Goal: Check status: Check status

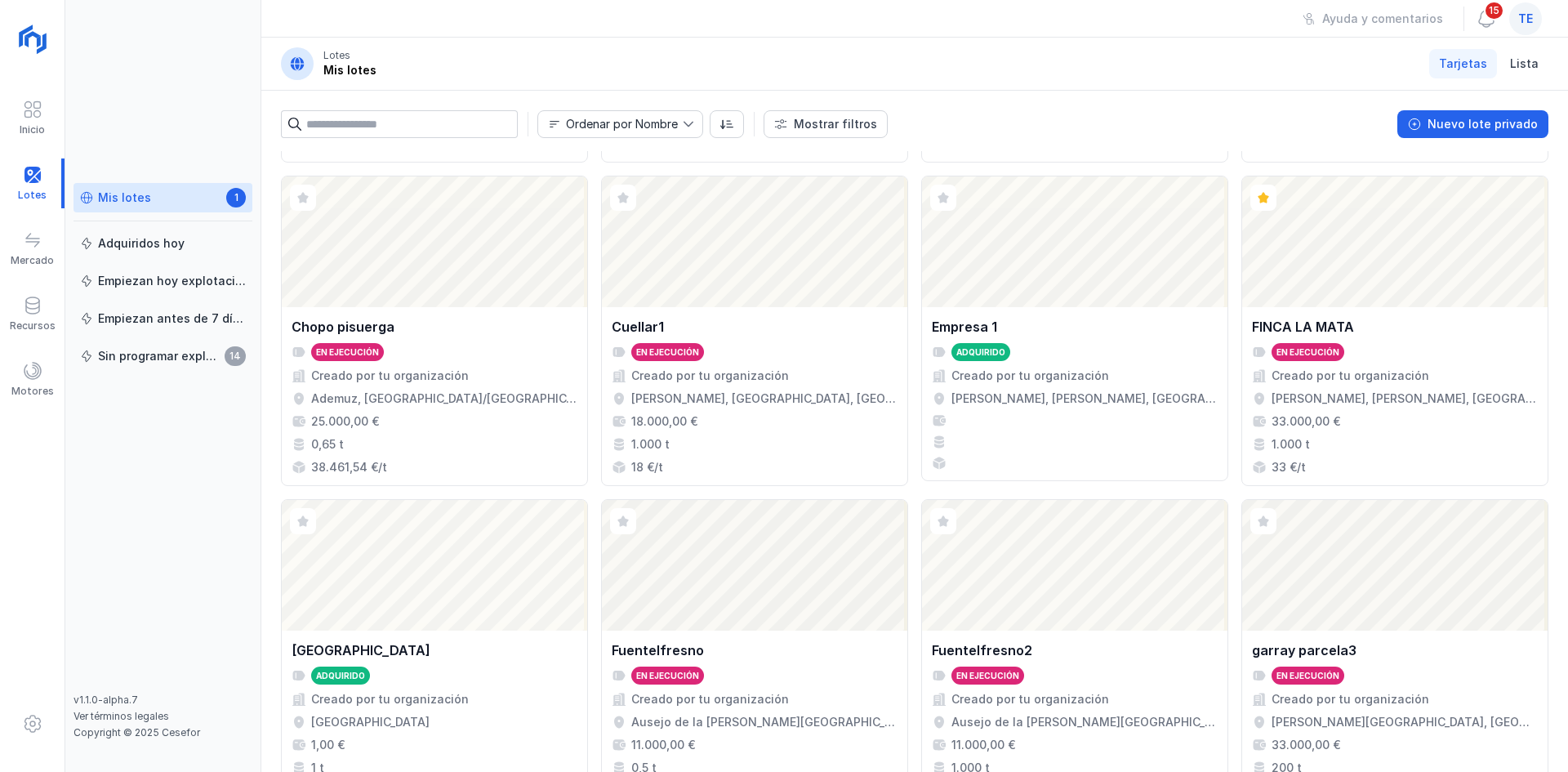
scroll to position [1057, 0]
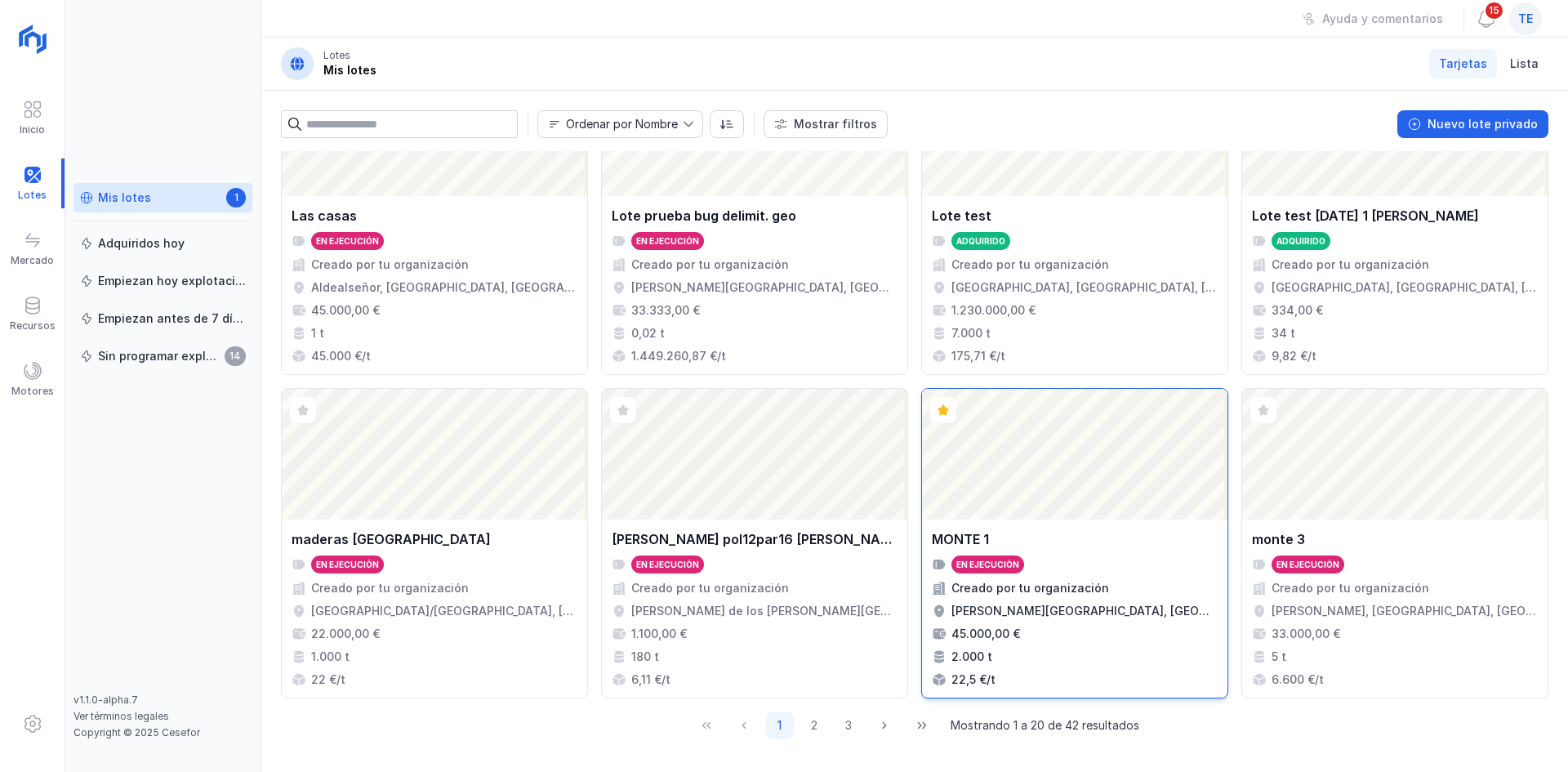
click at [1133, 487] on div "Abrir lote" at bounding box center [1074, 453] width 306 height 131
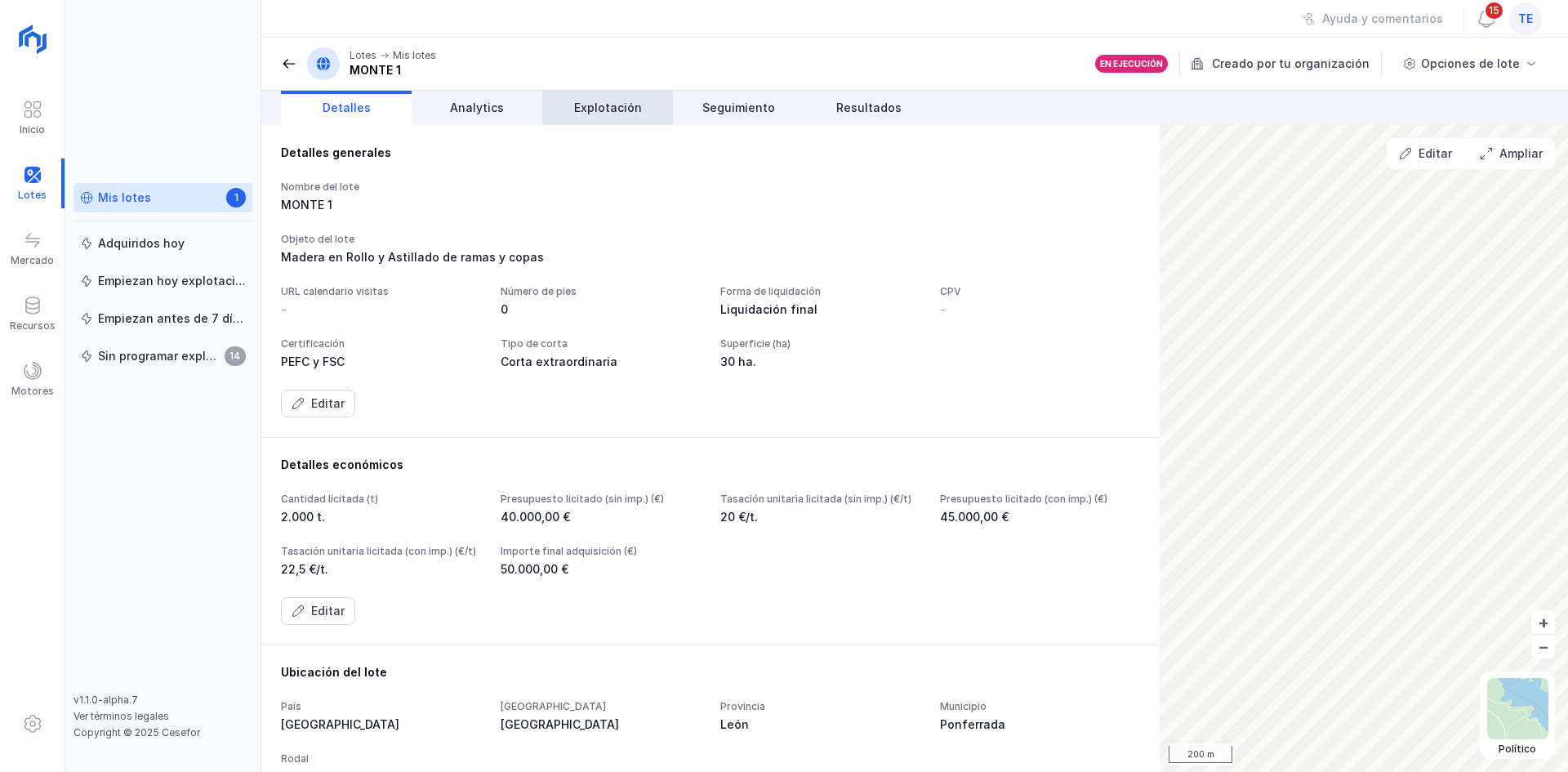
click at [591, 98] on link "Explotación" at bounding box center [607, 108] width 131 height 35
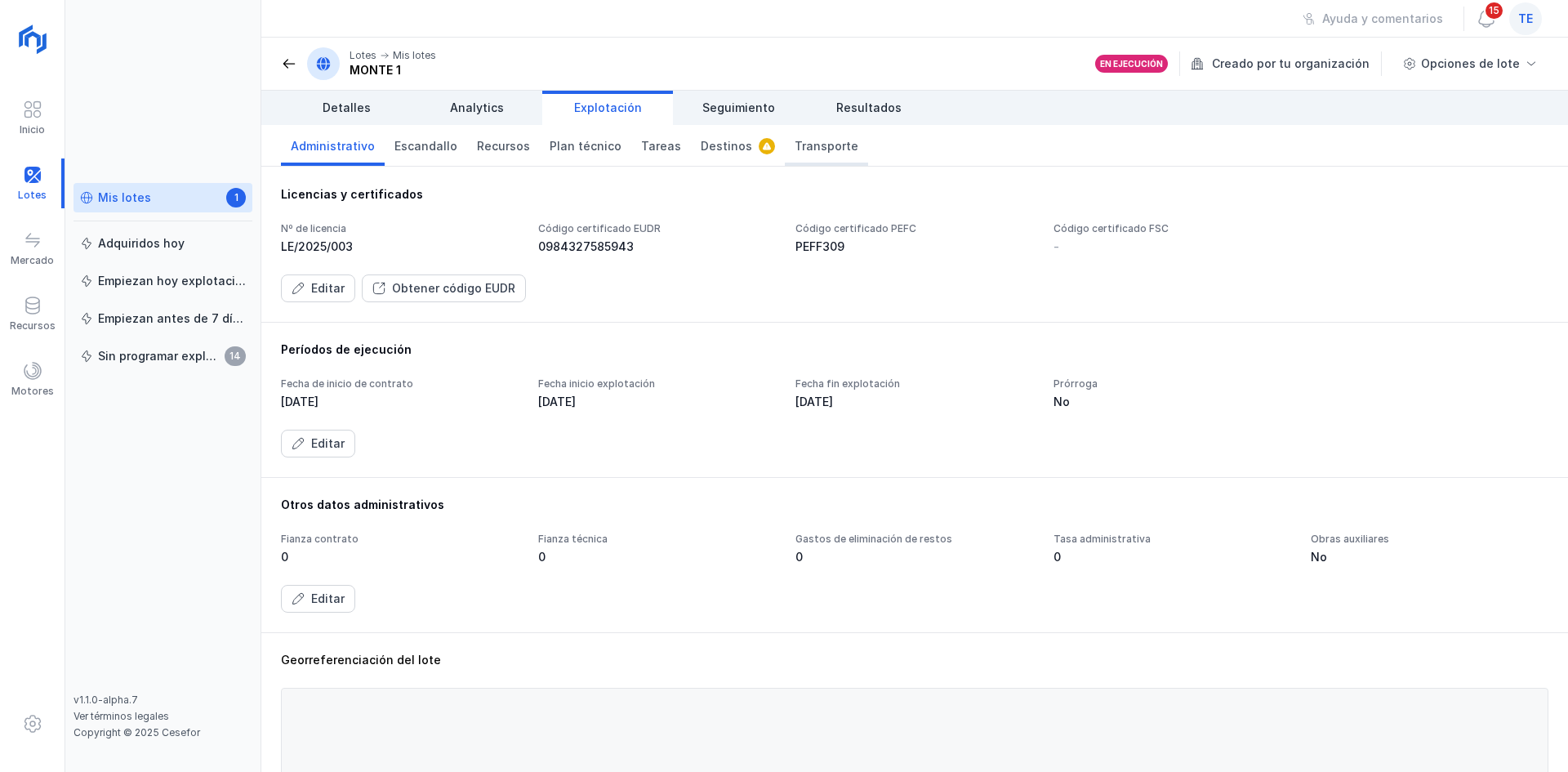
click at [812, 153] on span "Transporte" at bounding box center [827, 146] width 64 height 16
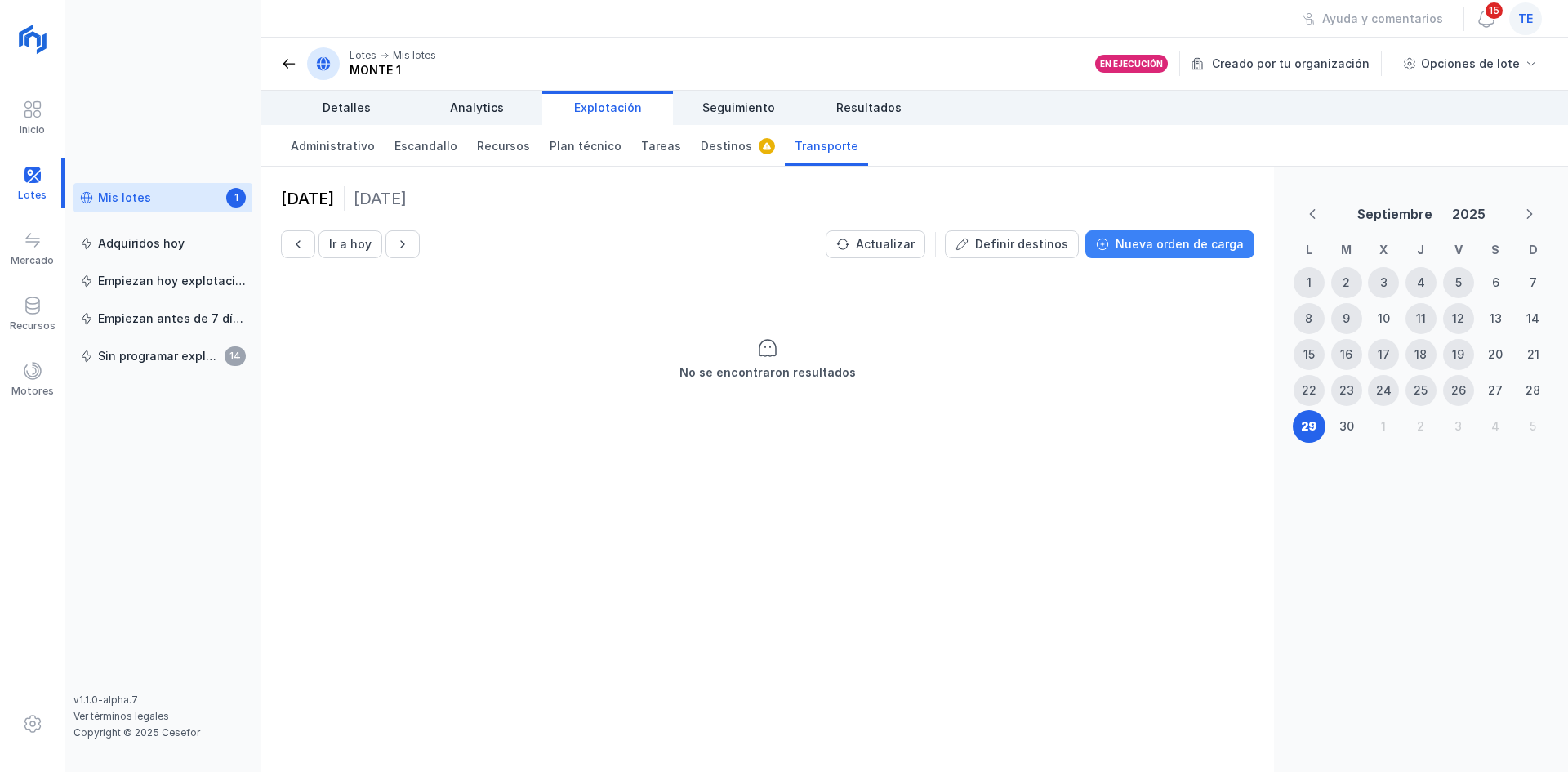
click at [1126, 239] on div "Nueva orden de carga" at bounding box center [1180, 244] width 128 height 16
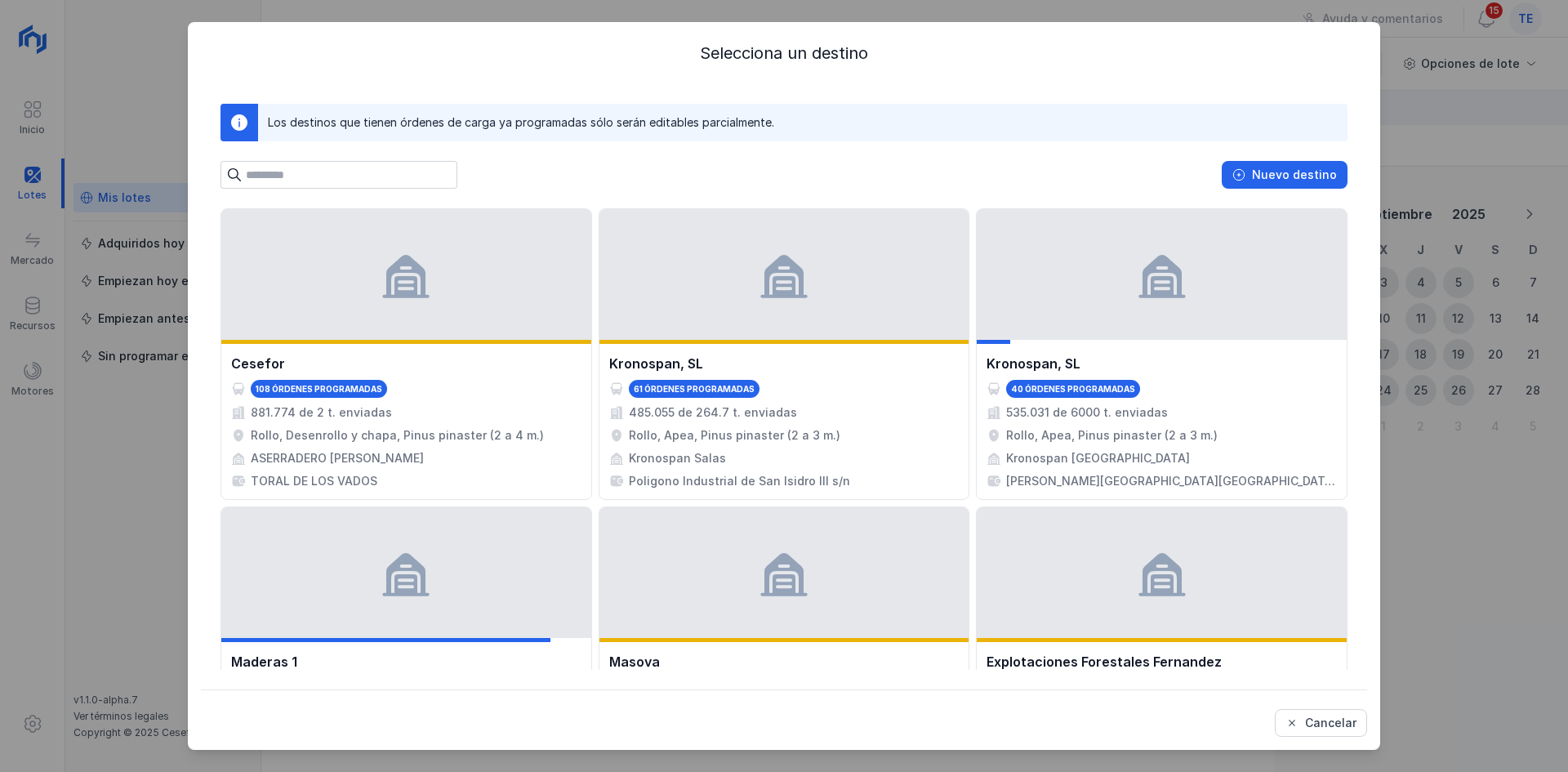
click at [1126, 239] on div at bounding box center [1161, 274] width 370 height 131
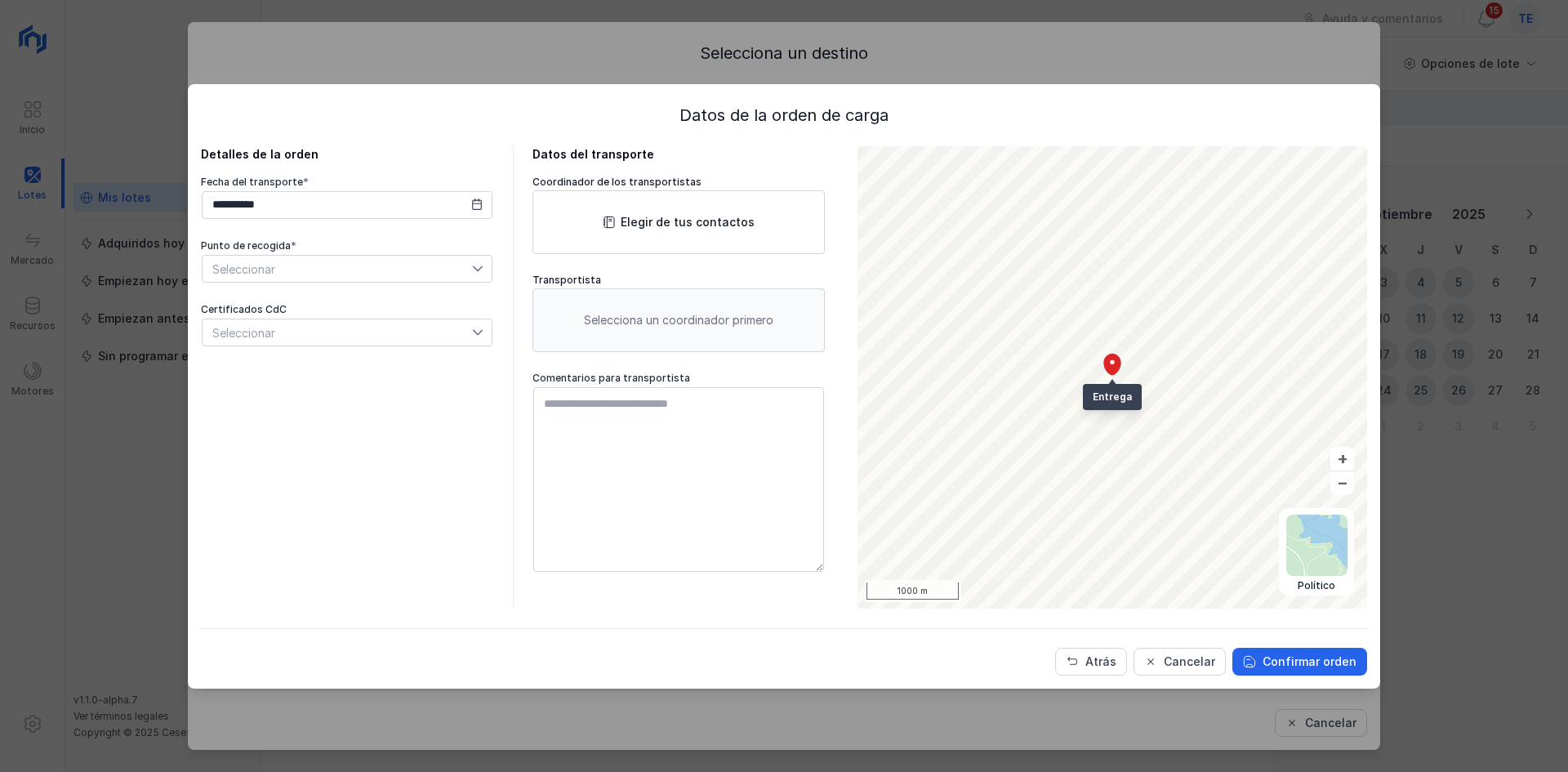
drag, startPoint x: 1494, startPoint y: 73, endPoint x: 1500, endPoint y: 7, distance: 66.3
click at [1494, 69] on div "**********" at bounding box center [784, 386] width 1568 height 772
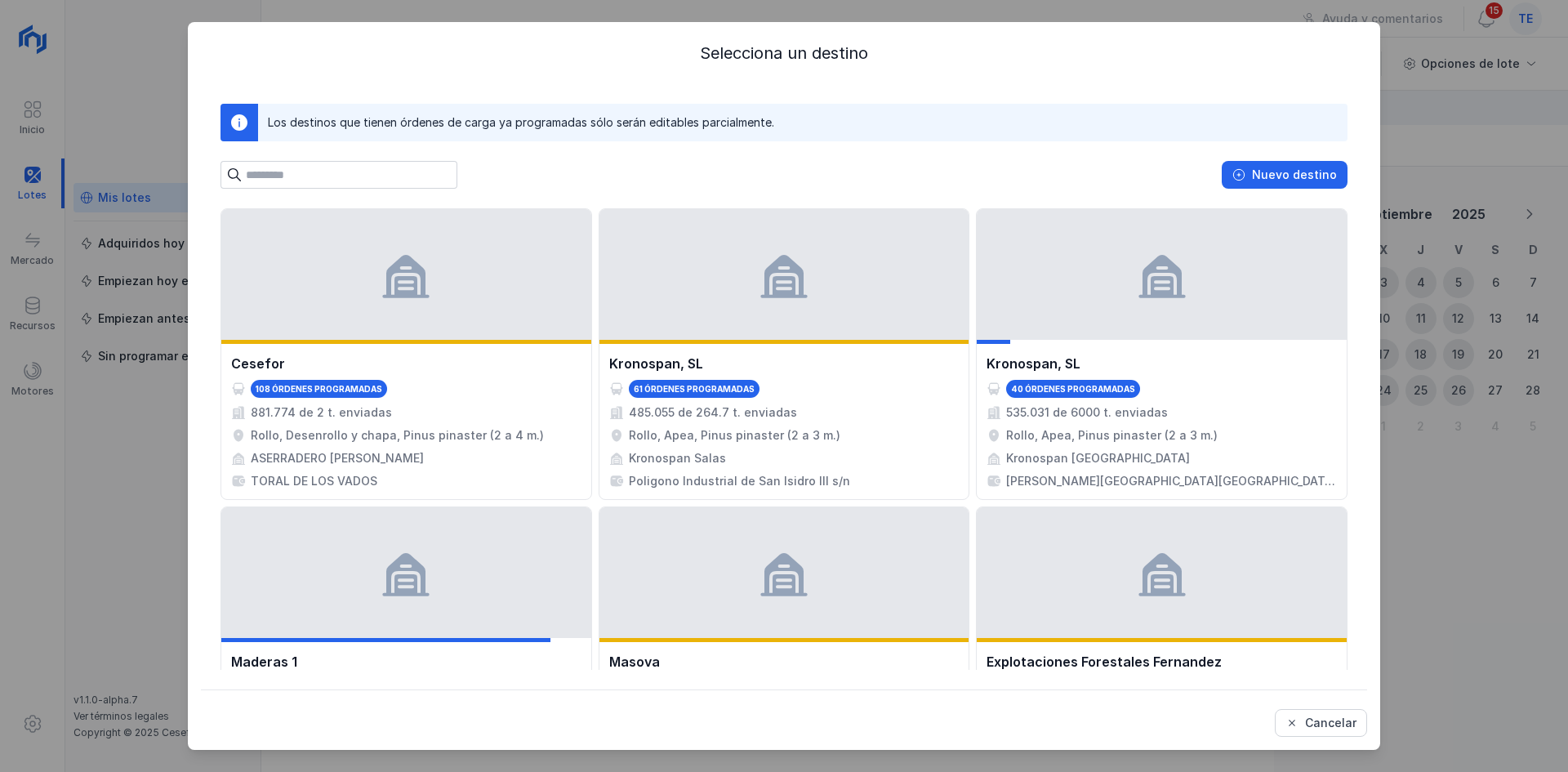
click at [1509, 38] on div "Selecciona un destino Los destinos que tienen órdenes de carga ya programadas s…" at bounding box center [784, 386] width 1568 height 772
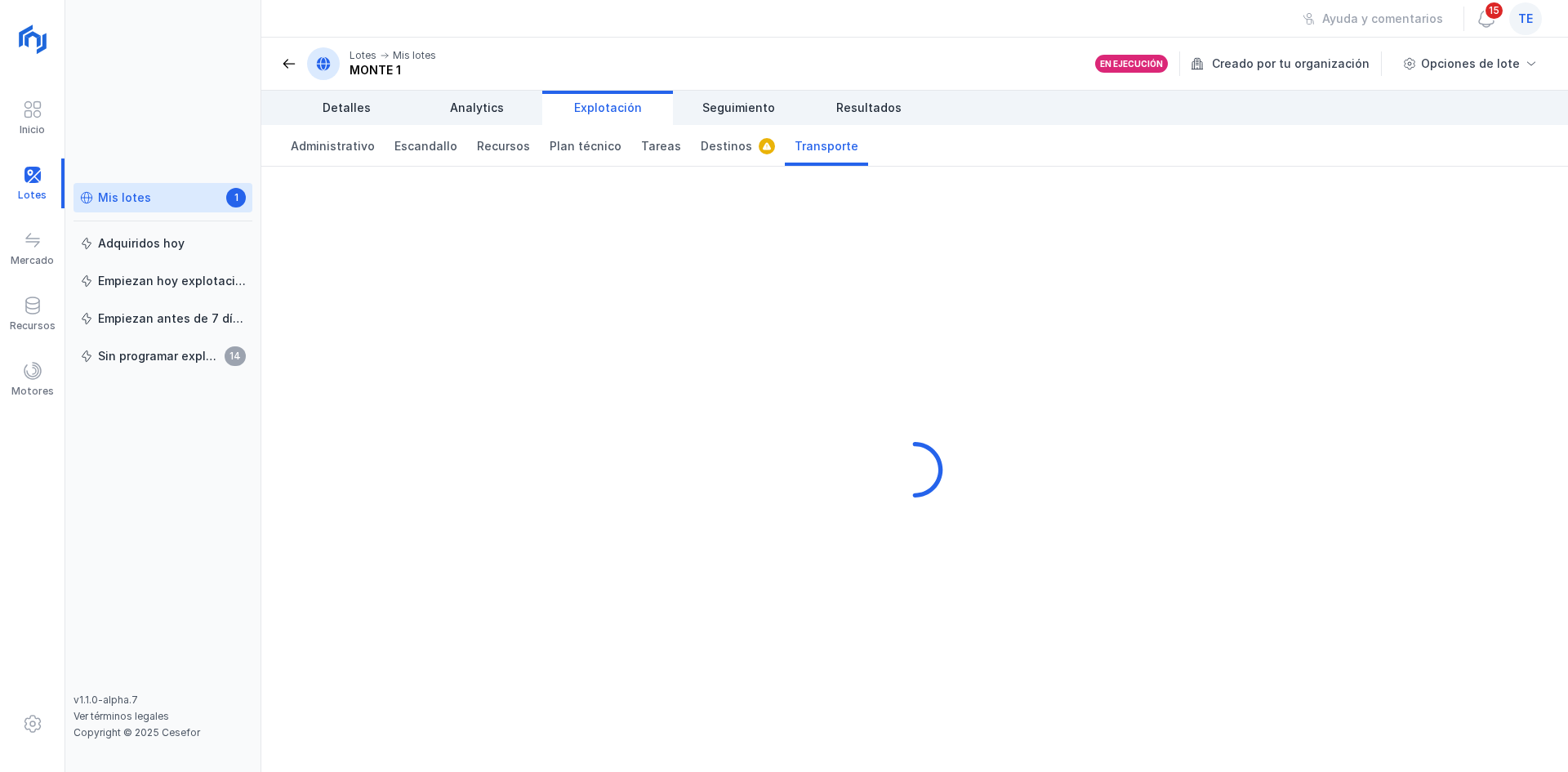
click at [1531, 13] on span "te" at bounding box center [1525, 19] width 14 height 16
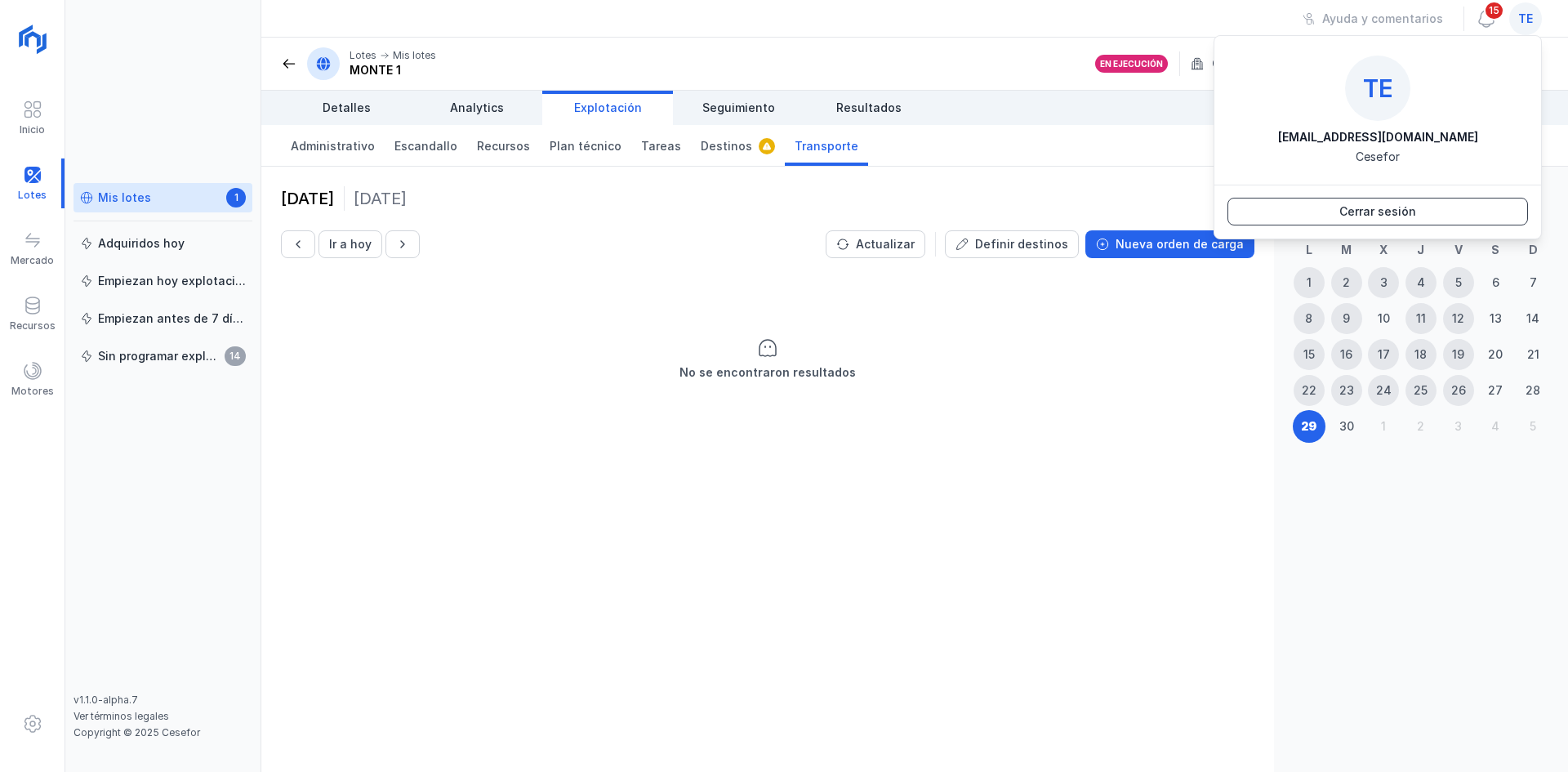
click at [1375, 203] on div "Cerrar sesión" at bounding box center [1378, 211] width 77 height 16
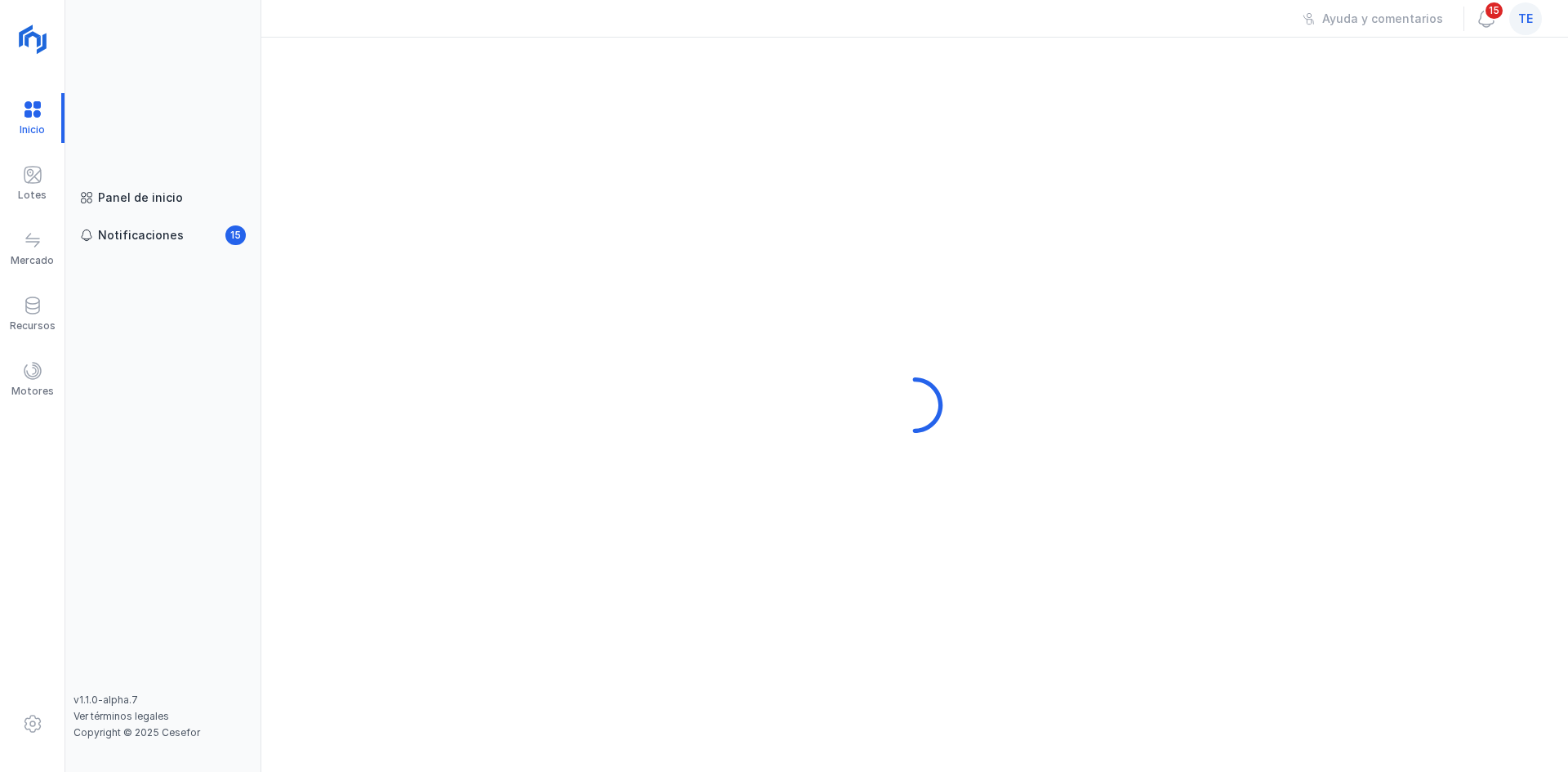
click at [1525, 13] on span "te" at bounding box center [1525, 19] width 14 height 16
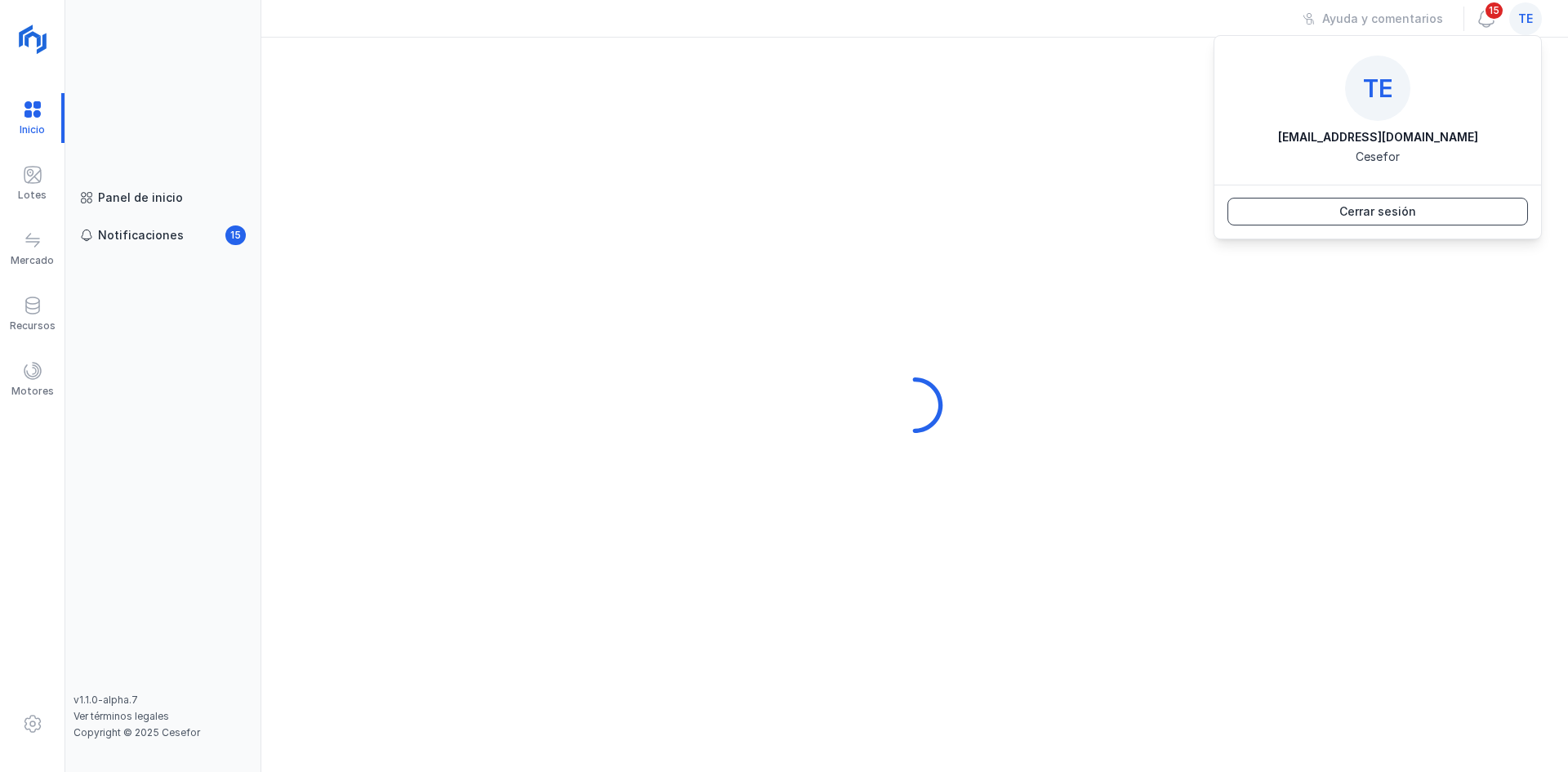
click at [1436, 205] on button "Cerrar sesión" at bounding box center [1378, 212] width 301 height 28
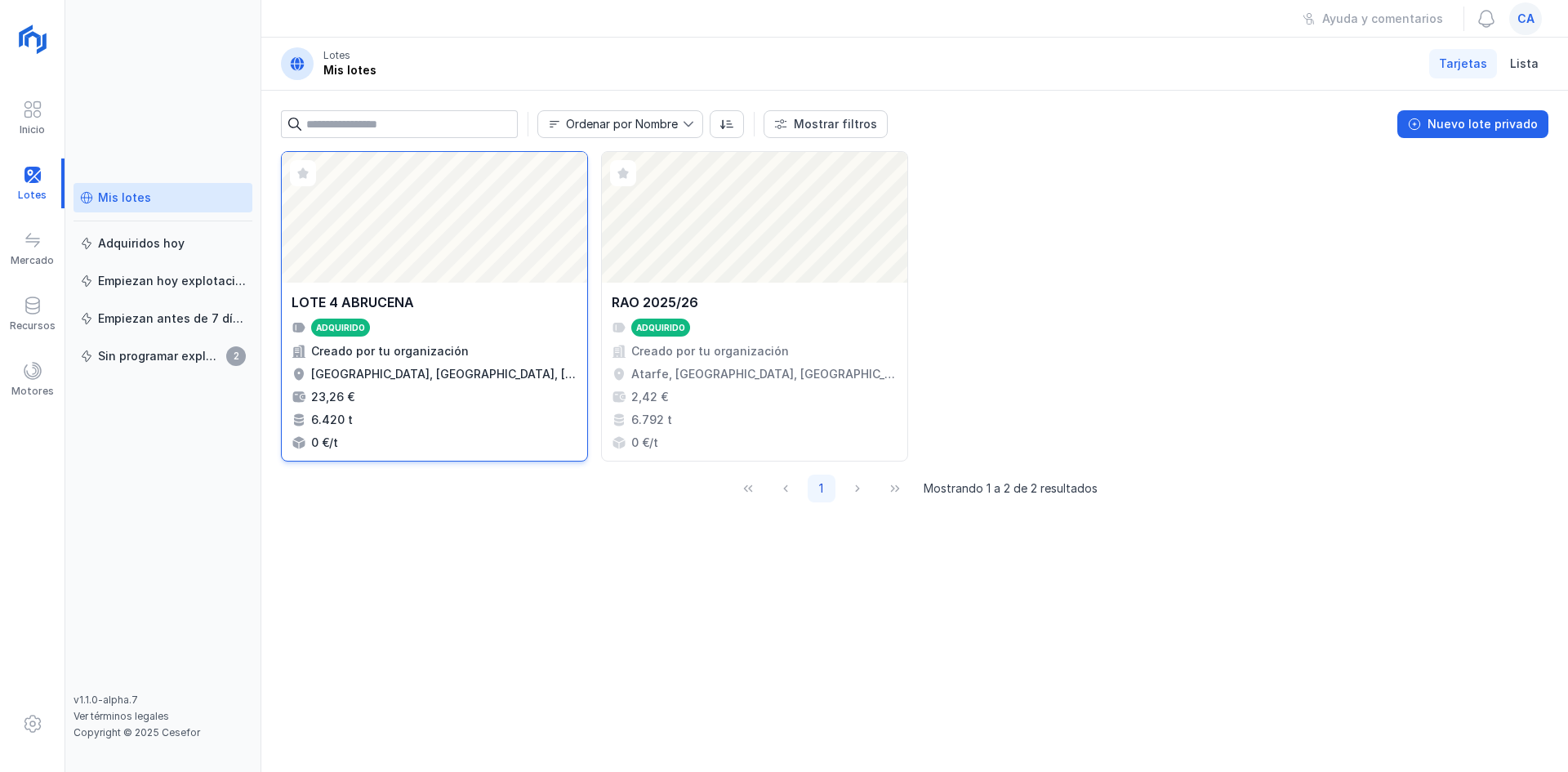
click at [393, 226] on div "Abrir lote" at bounding box center [434, 217] width 306 height 131
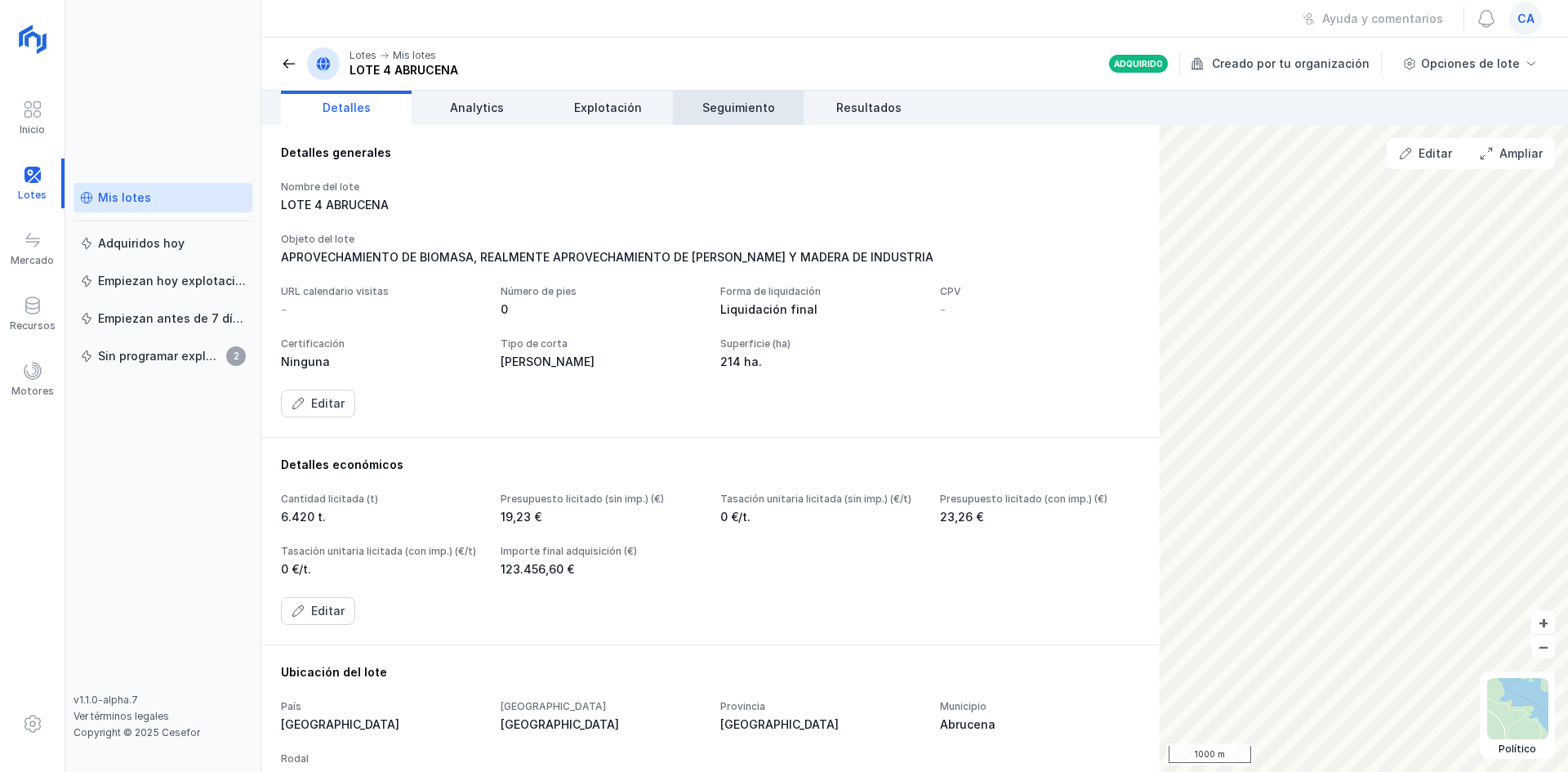
click at [720, 111] on span "Seguimiento" at bounding box center [739, 107] width 72 height 16
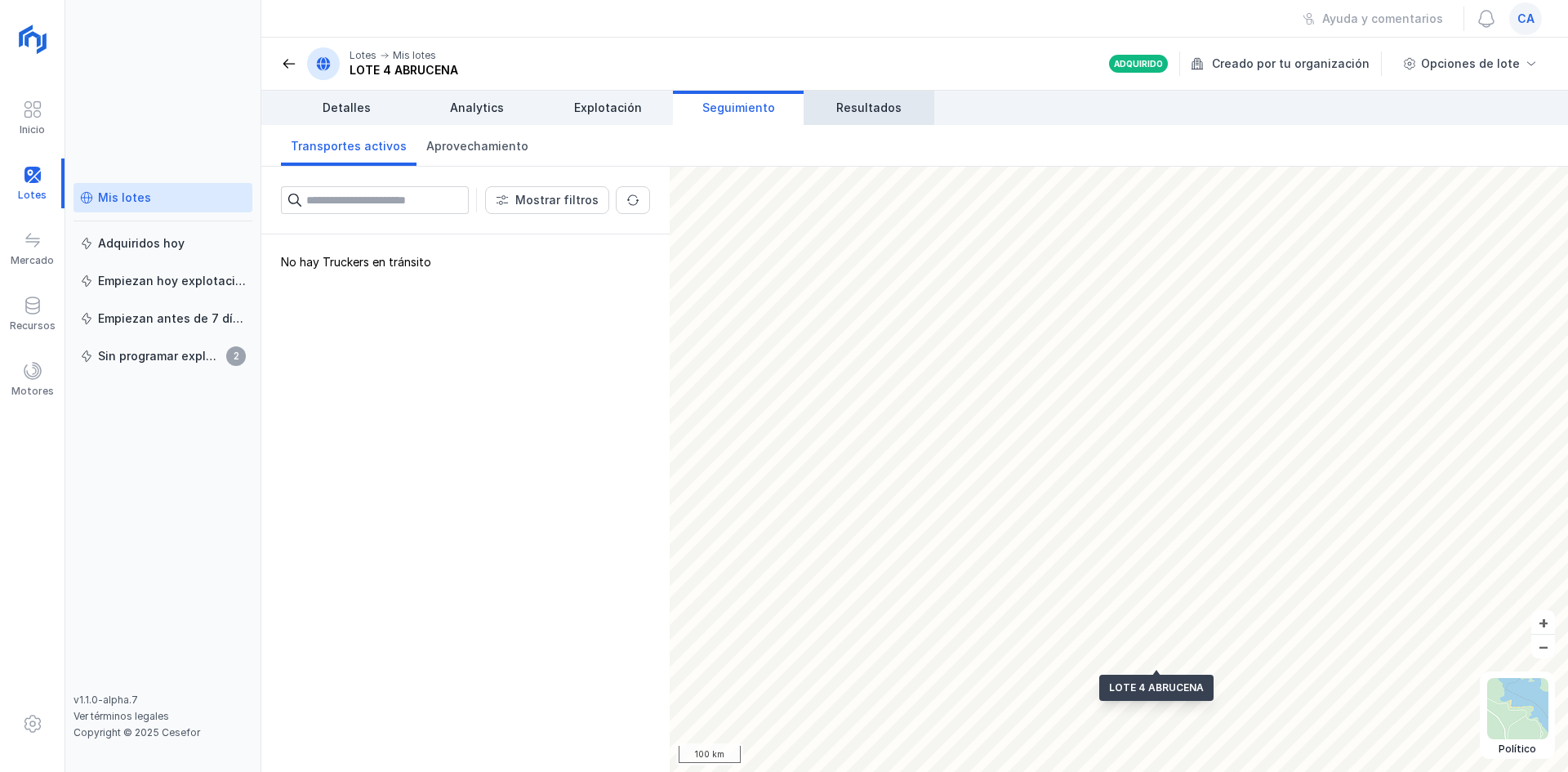
click at [911, 107] on link "Resultados" at bounding box center [869, 108] width 131 height 35
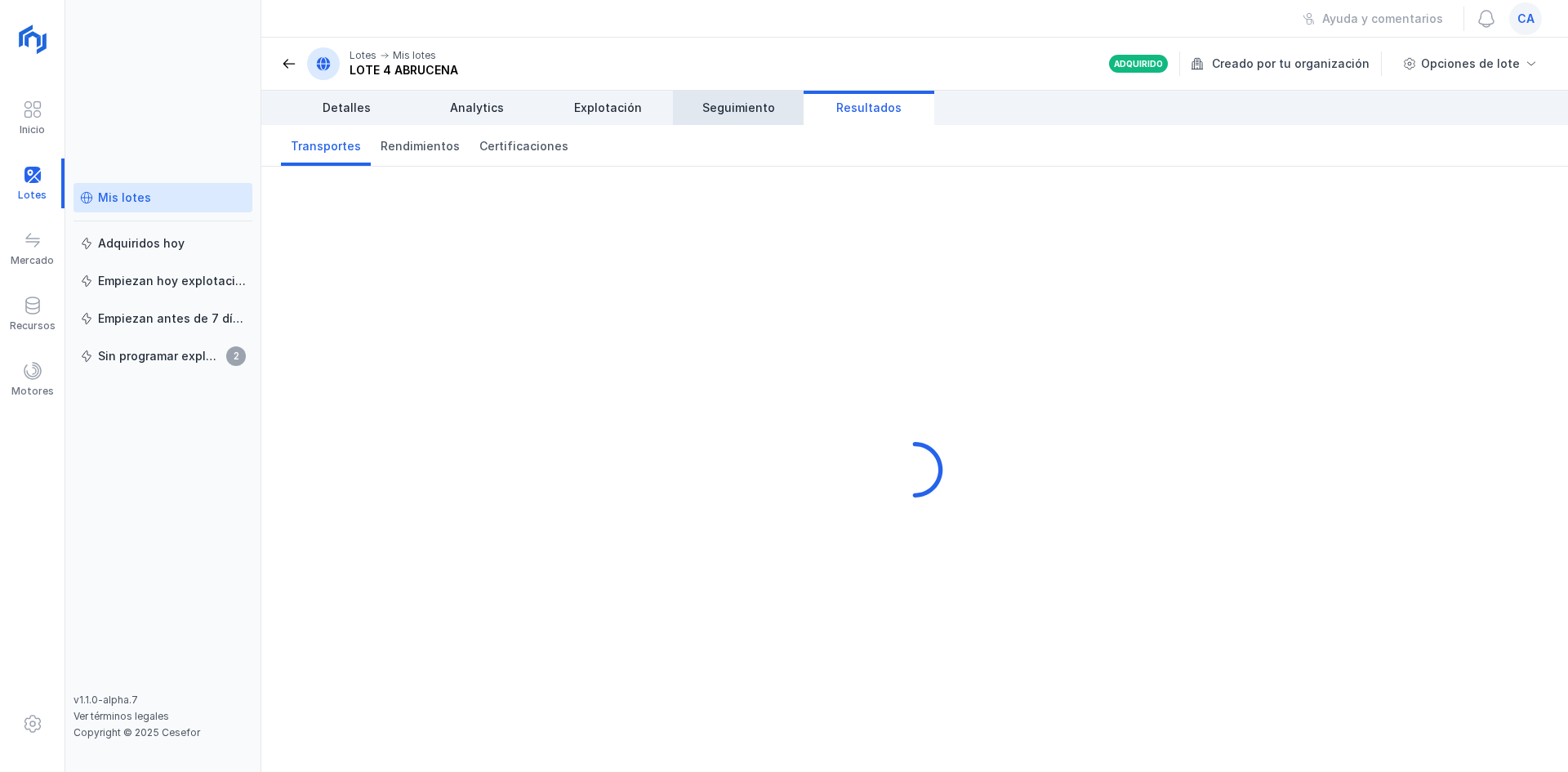
click at [801, 99] on link "Seguimiento" at bounding box center [738, 108] width 131 height 35
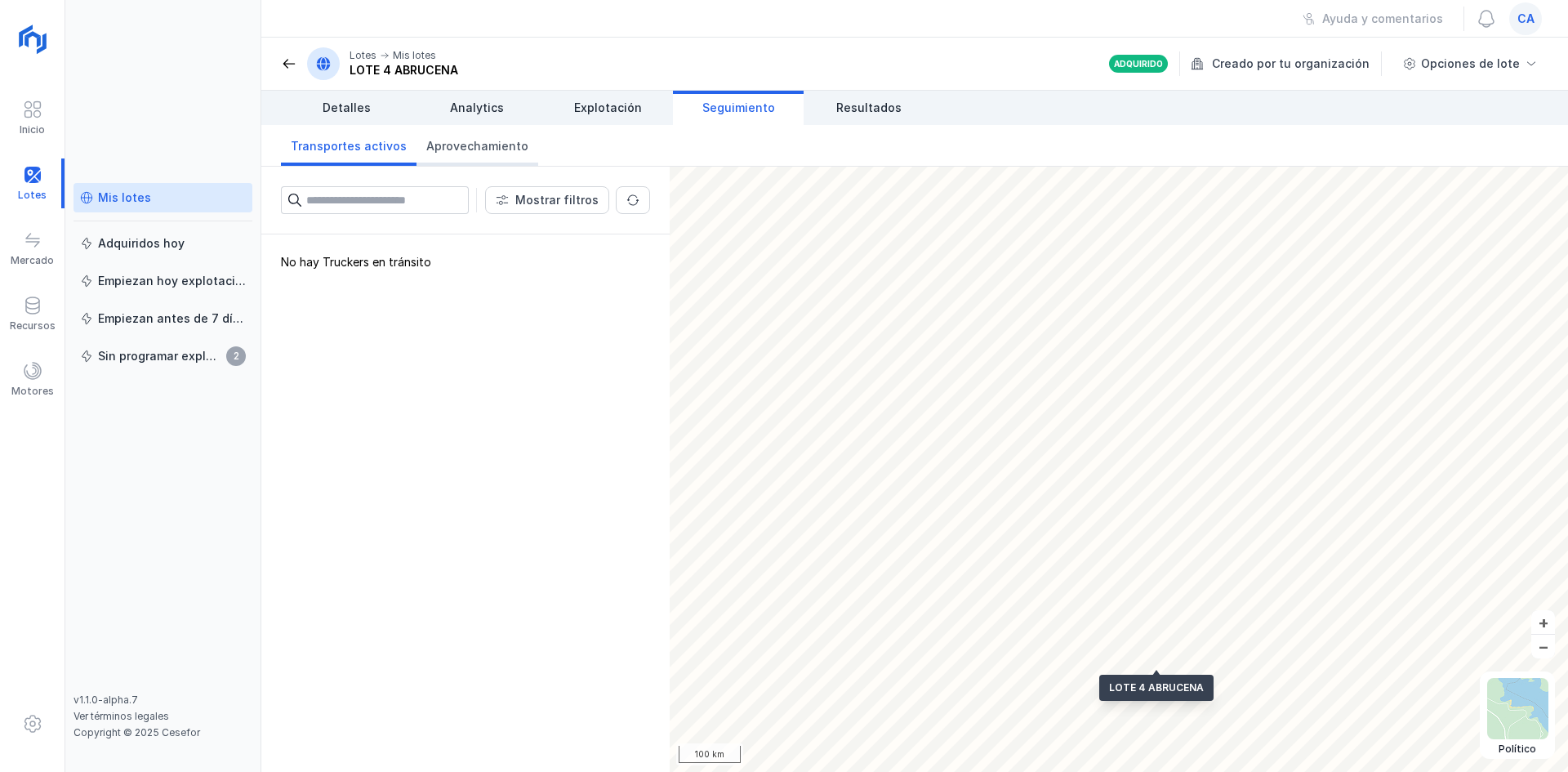
click at [483, 146] on span "Aprovechamiento" at bounding box center [477, 146] width 102 height 16
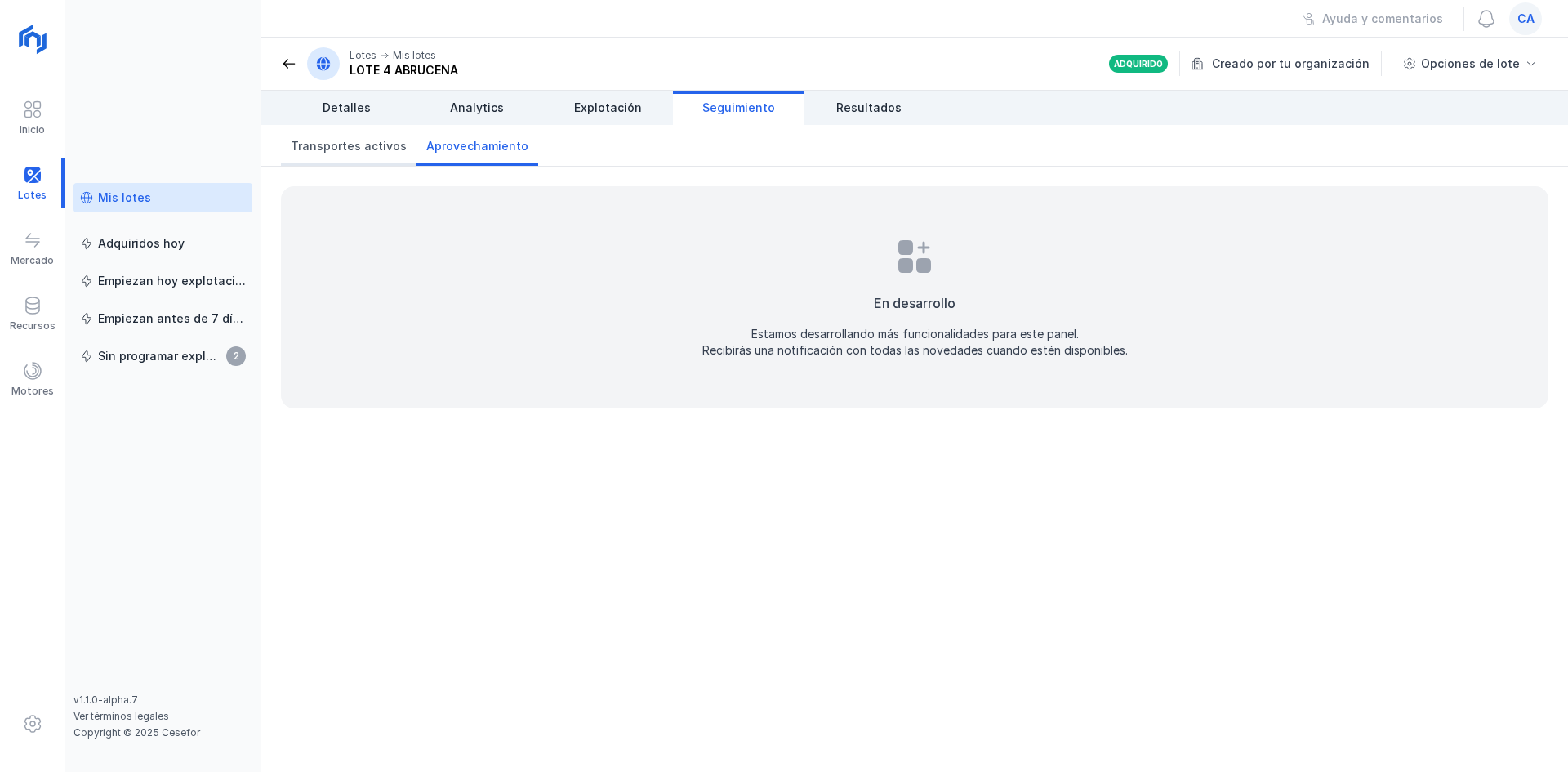
click at [329, 147] on span "Transportes activos" at bounding box center [349, 146] width 116 height 16
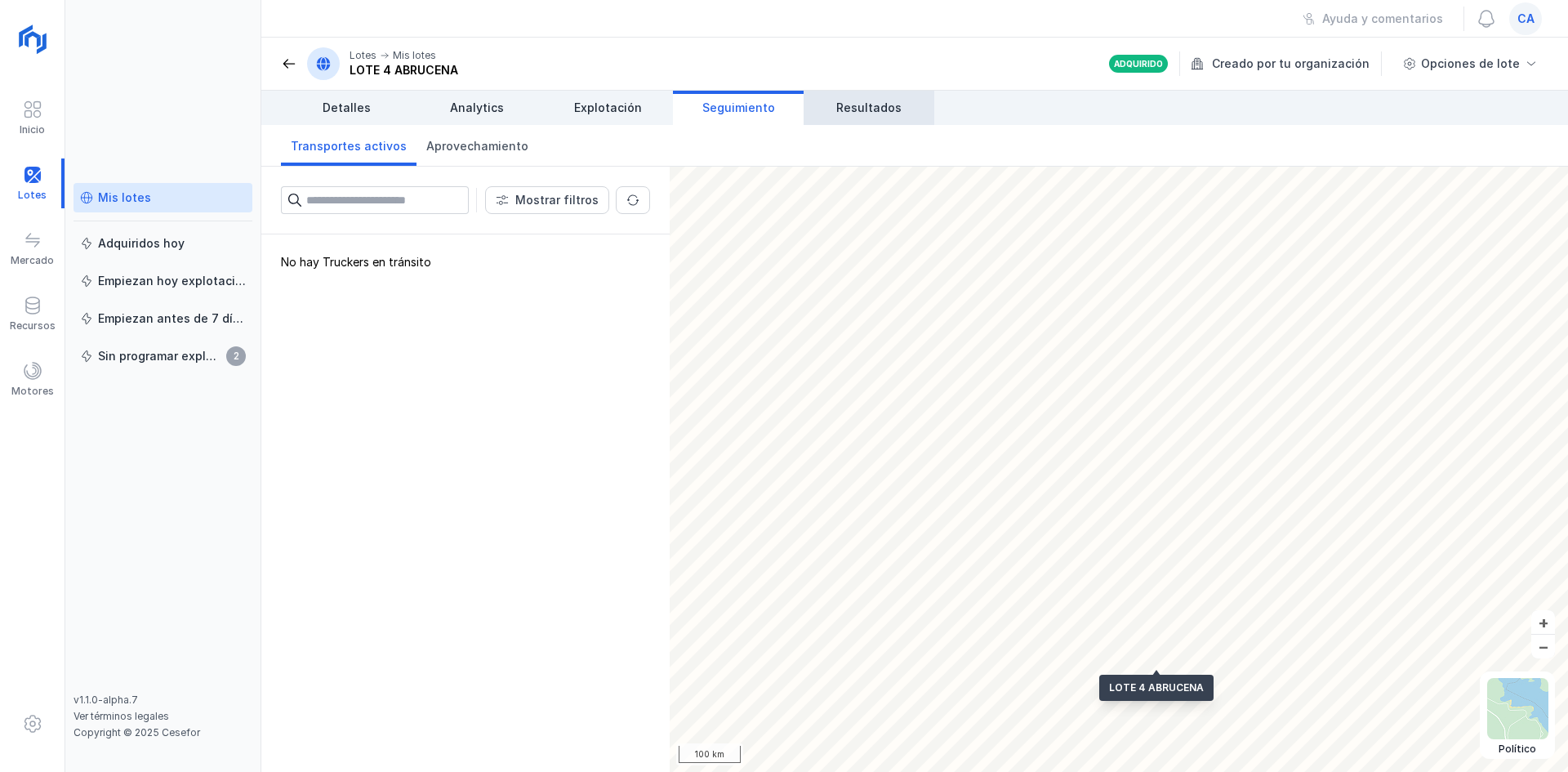
click at [852, 106] on span "Resultados" at bounding box center [870, 107] width 66 height 16
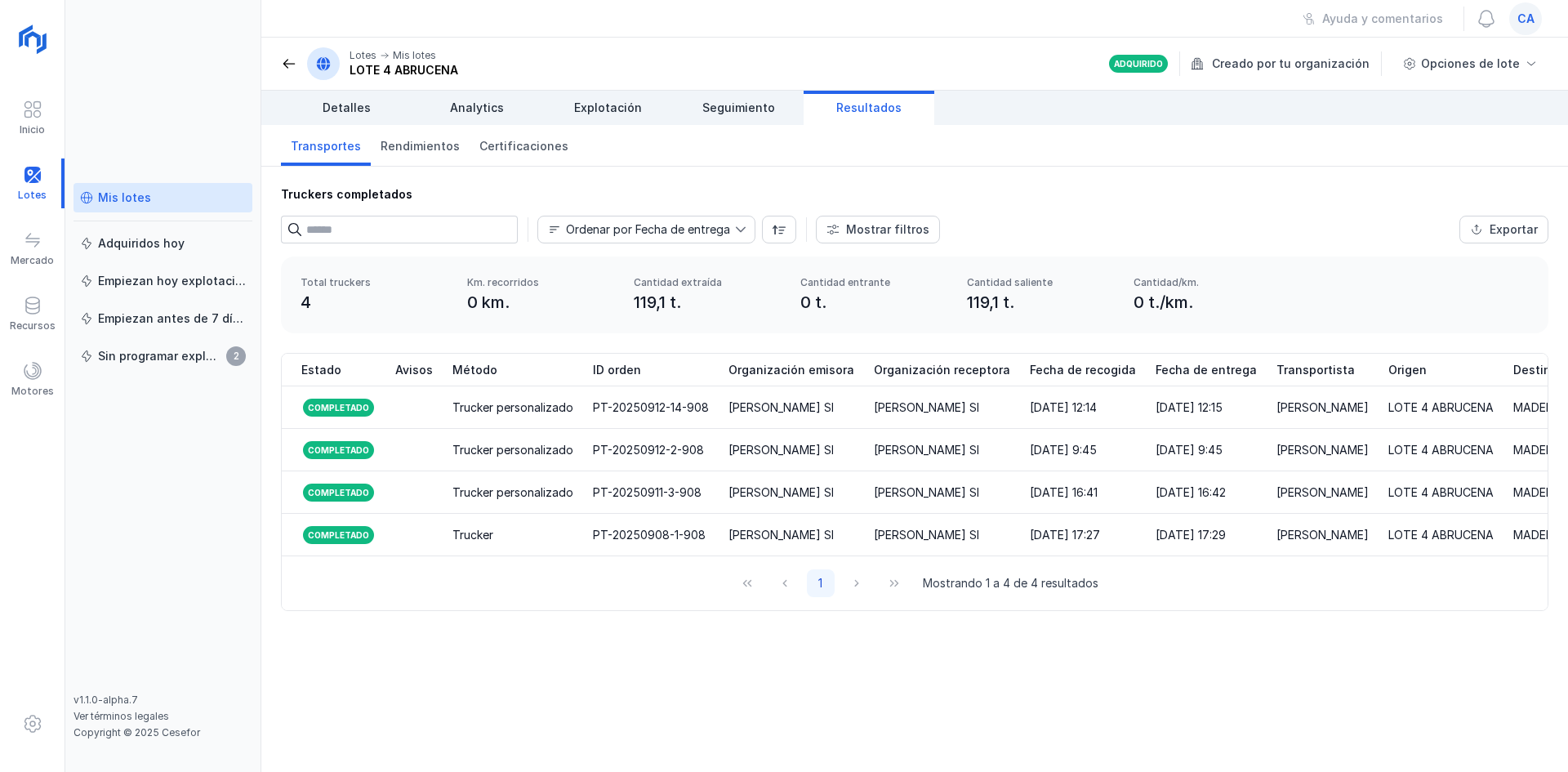
drag, startPoint x: 649, startPoint y: 569, endPoint x: 668, endPoint y: 572, distance: 19.2
click at [668, 572] on div "1 Mostrando 1 a 4 de 4 resultados" at bounding box center [914, 583] width 1266 height 54
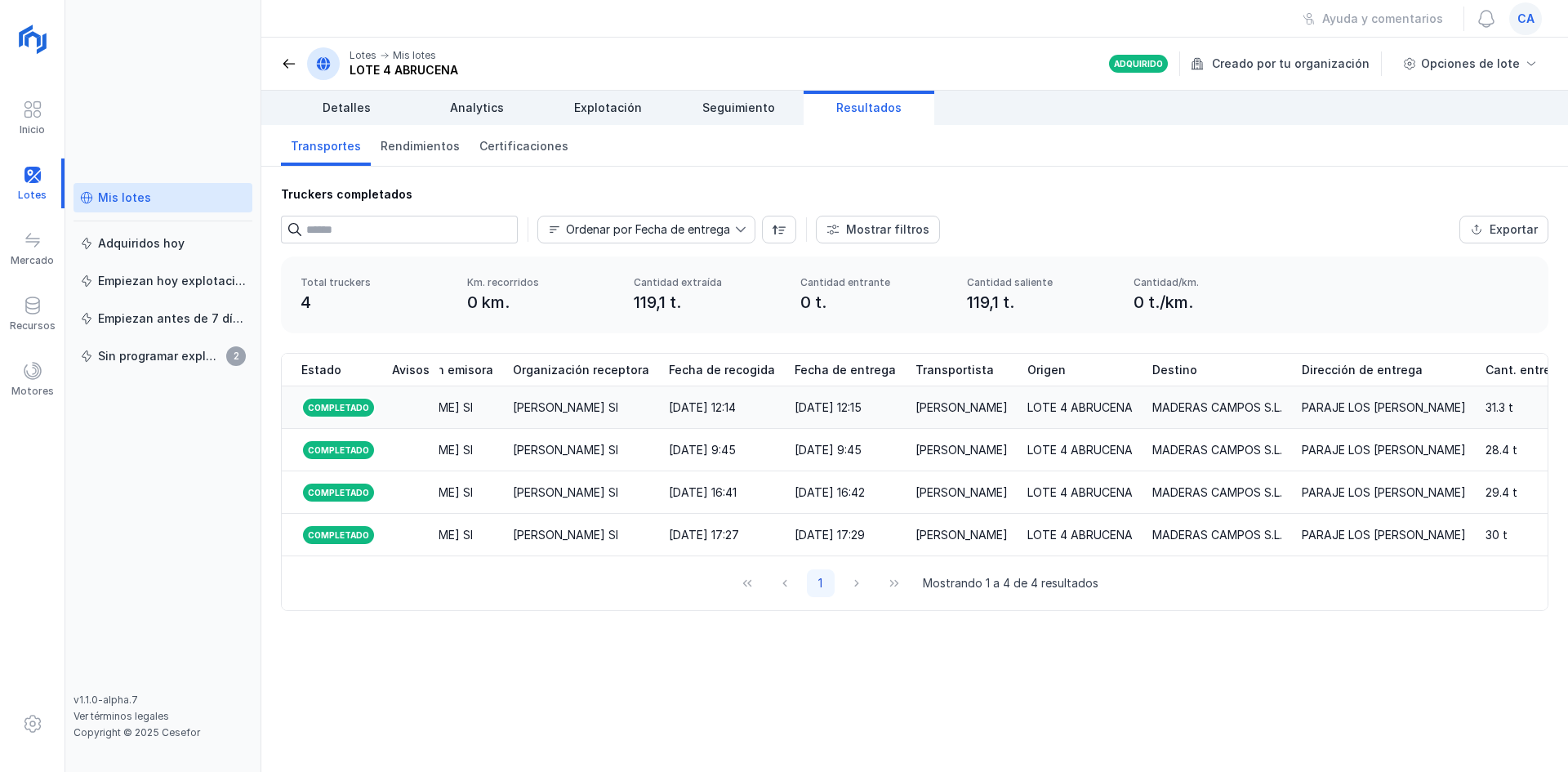
scroll to position [0, 360]
click at [716, 405] on div "[DATE] 12:14" at bounding box center [704, 407] width 67 height 16
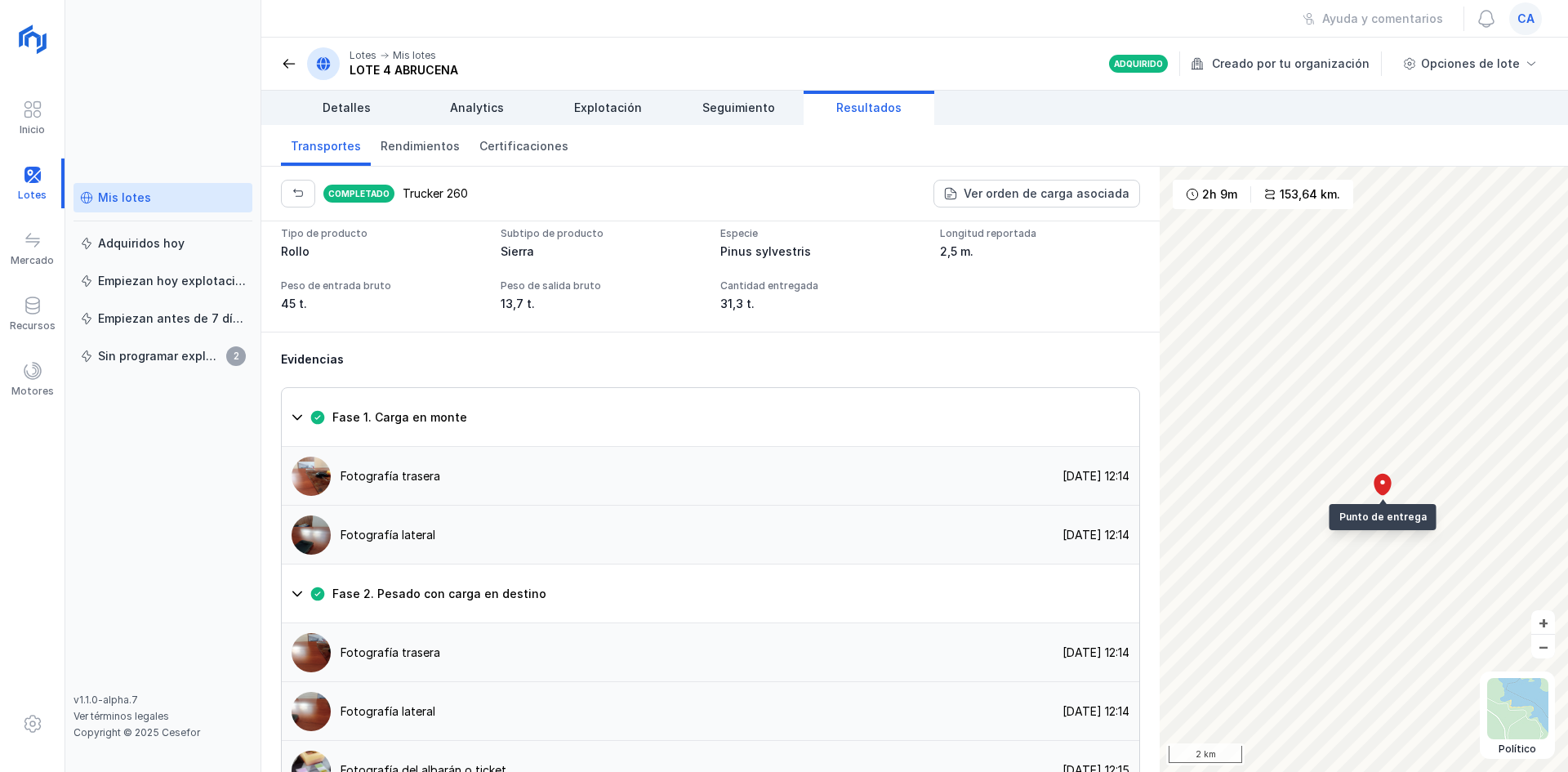
scroll to position [980, 0]
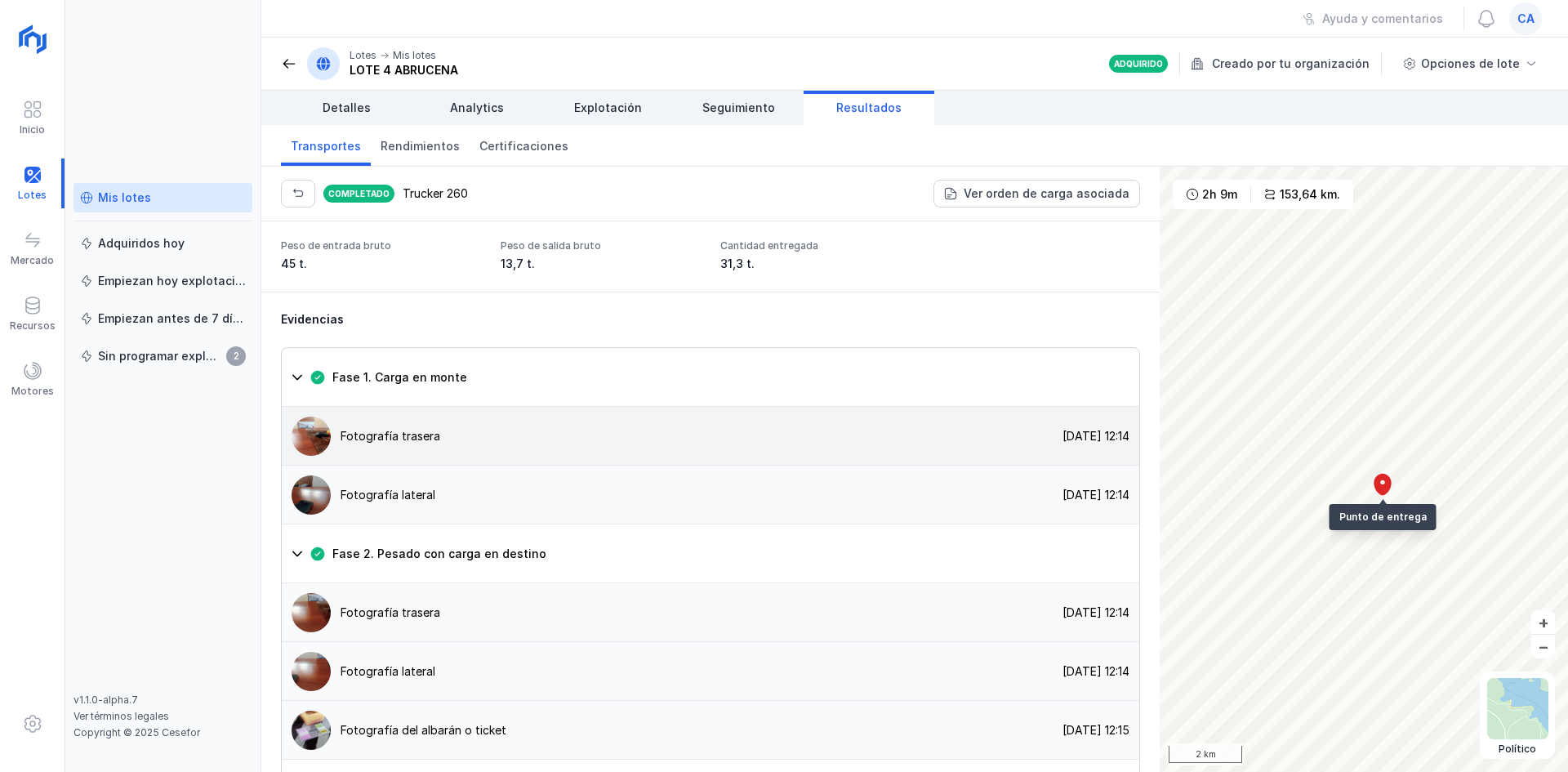
click at [322, 456] on img at bounding box center [311, 436] width 40 height 40
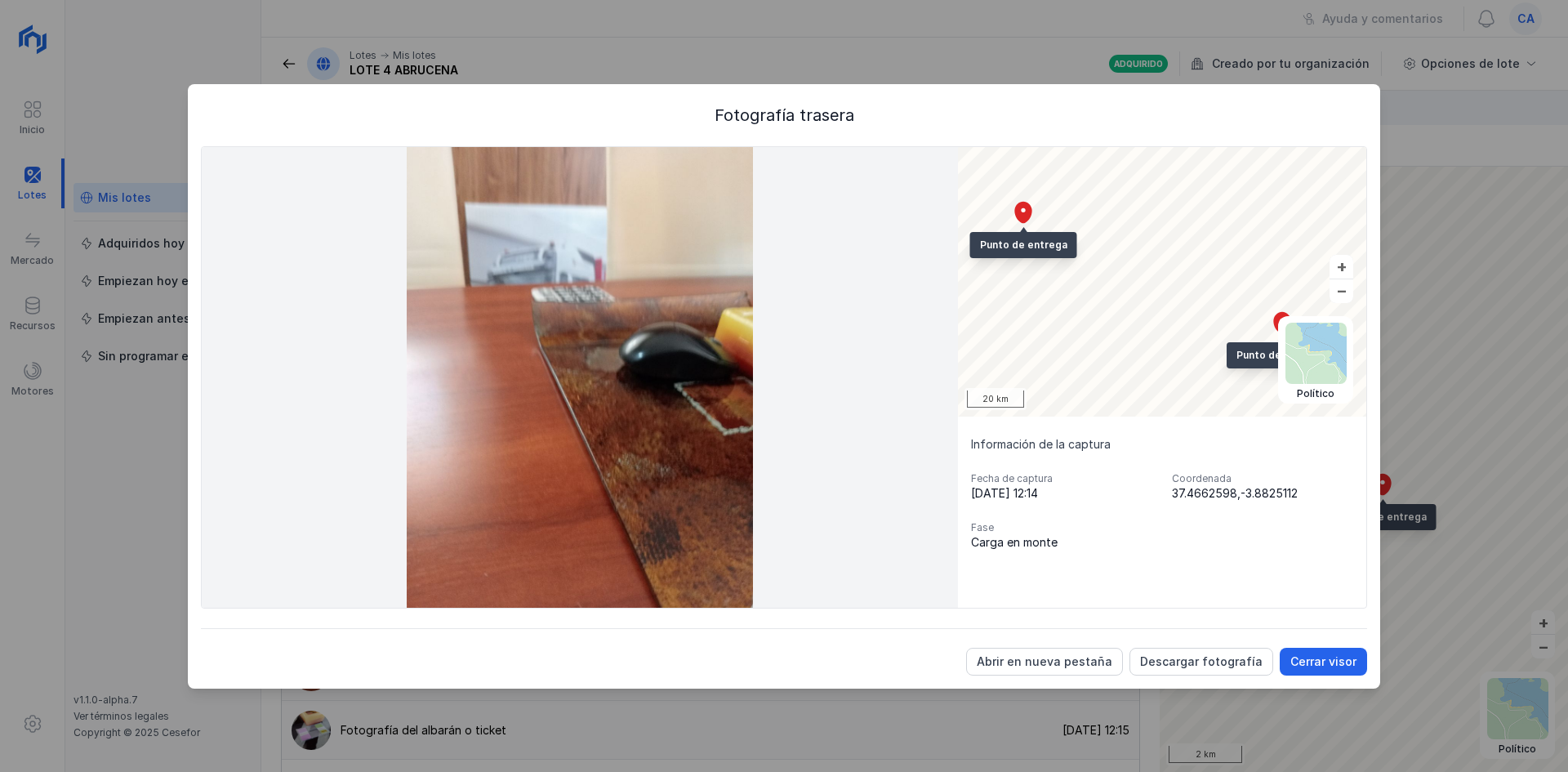
click at [1457, 293] on div "Fotografía trasera Satélite Topográfico Político Punto de entrega Punto de reco…" at bounding box center [784, 386] width 1568 height 772
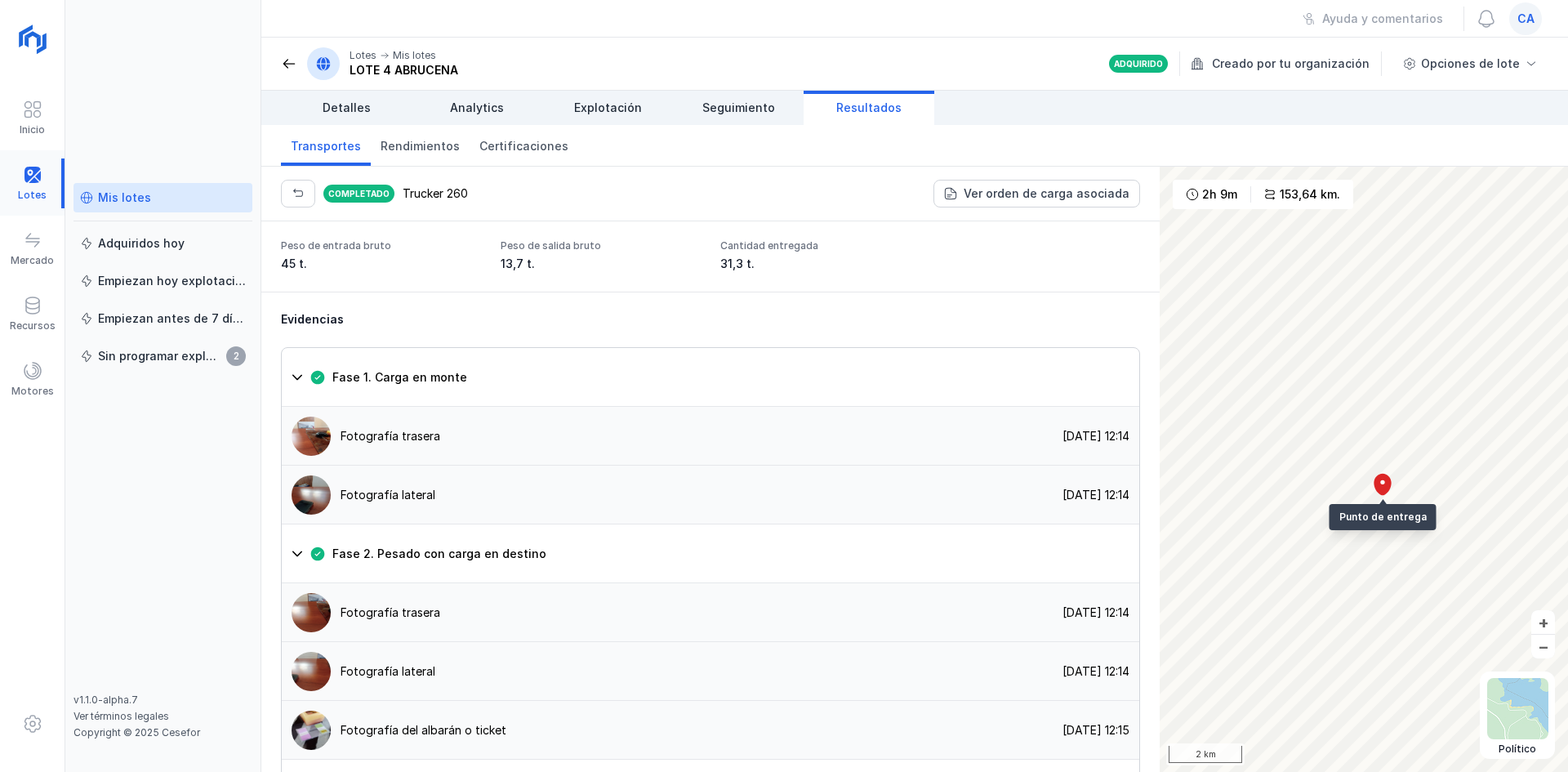
click at [26, 163] on div at bounding box center [32, 183] width 65 height 50
click at [25, 163] on div at bounding box center [32, 183] width 65 height 50
click at [40, 178] on div at bounding box center [32, 183] width 65 height 50
click at [200, 194] on div "Mis lotes" at bounding box center [163, 197] width 166 height 16
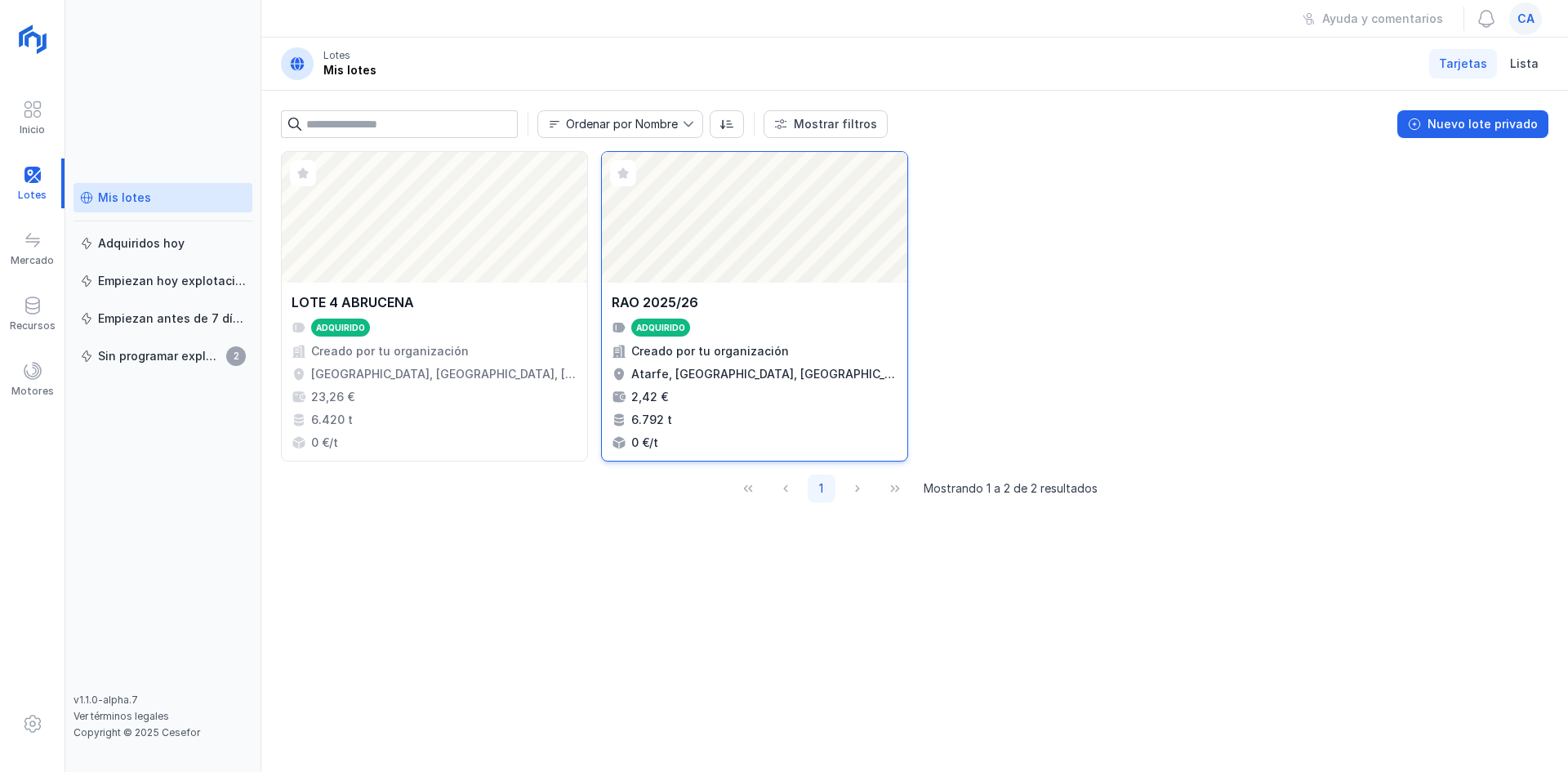
click at [768, 226] on div "Abrir lote" at bounding box center [754, 217] width 306 height 131
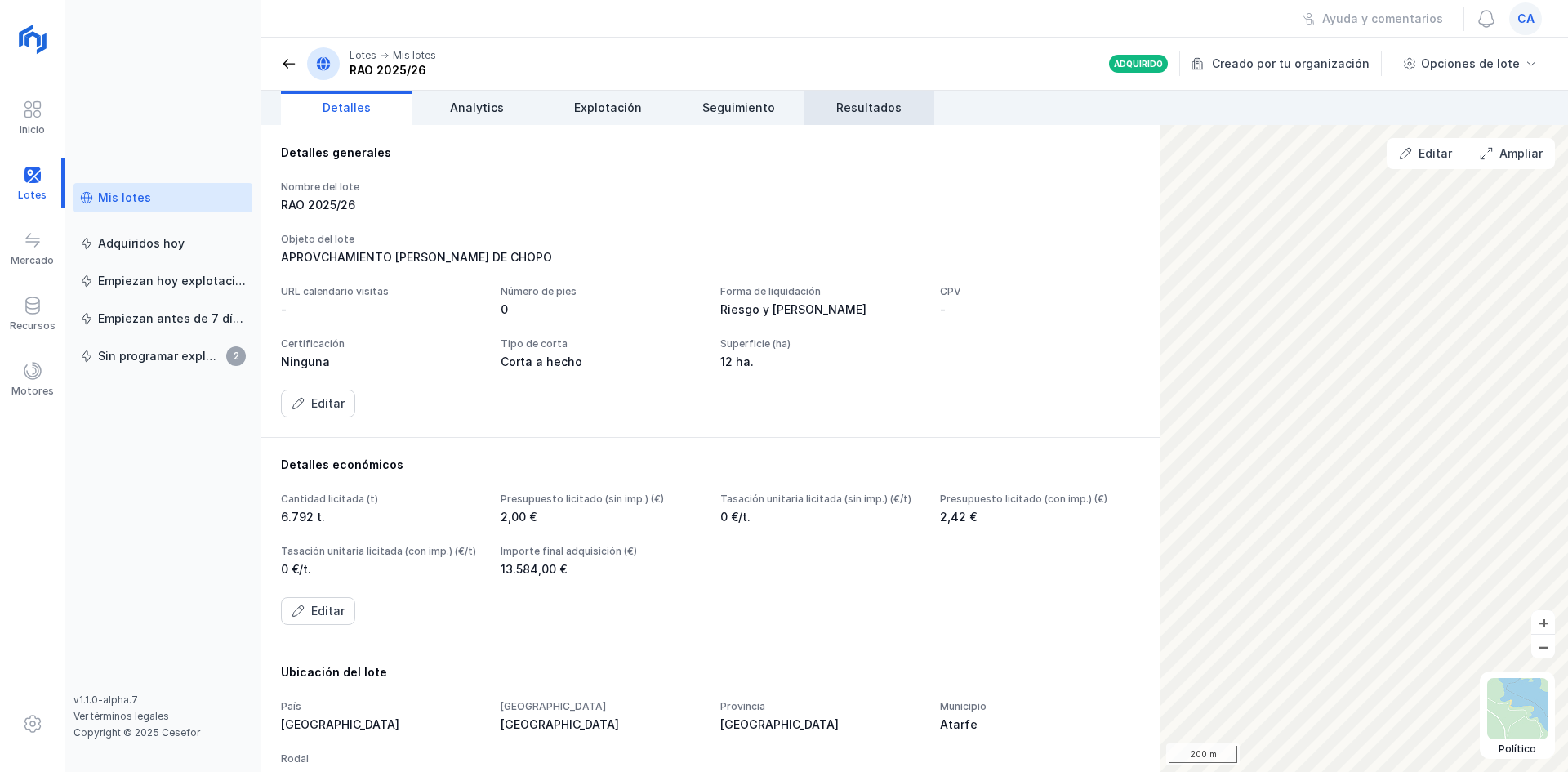
click at [900, 99] on link "Resultados" at bounding box center [869, 108] width 131 height 35
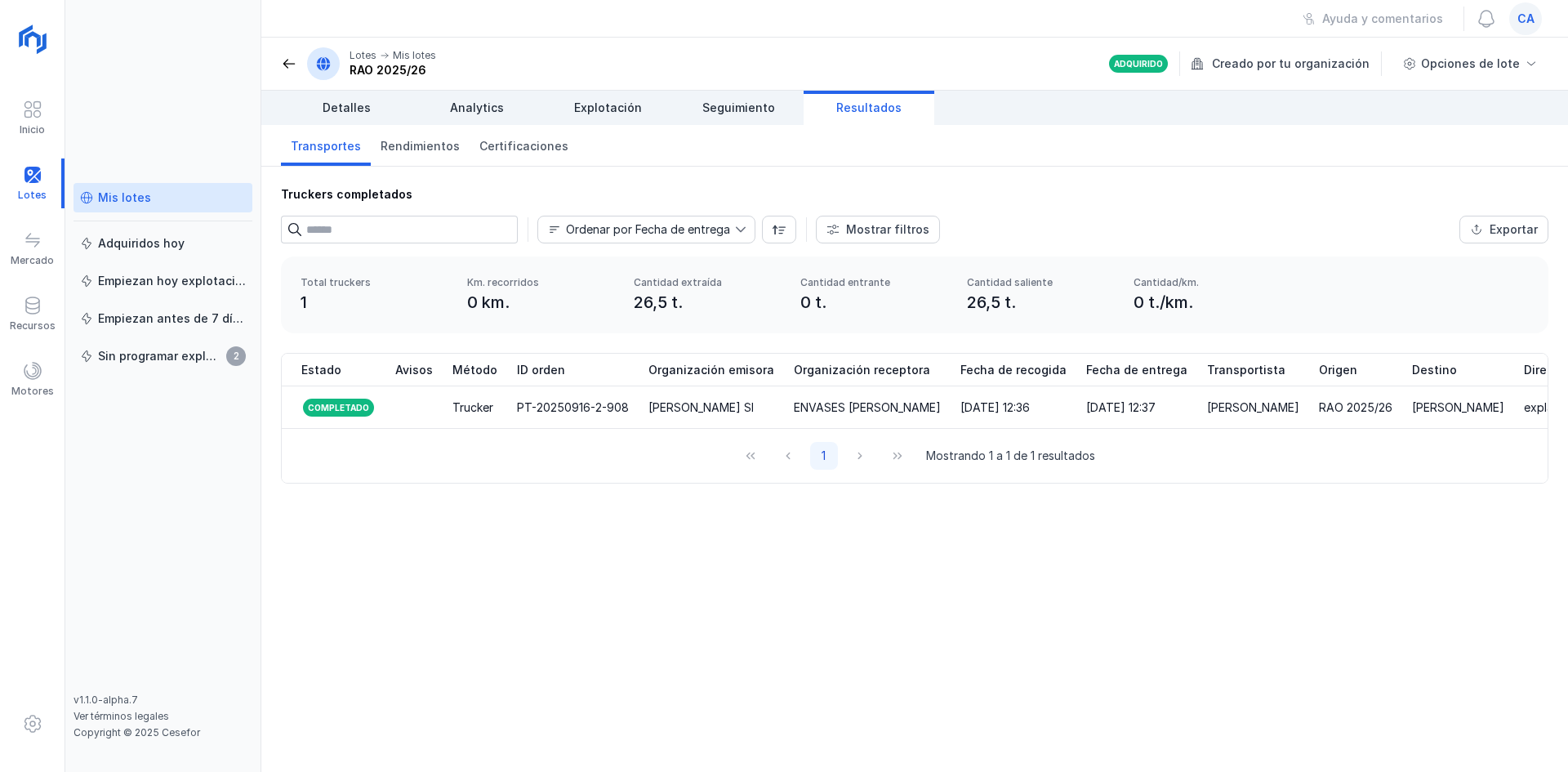
drag, startPoint x: 797, startPoint y: 427, endPoint x: 834, endPoint y: 432, distance: 37.3
click at [834, 429] on div "Estado Avisos Método ID orden Organización emisora Organización receptora Fecha…" at bounding box center [914, 391] width 1266 height 75
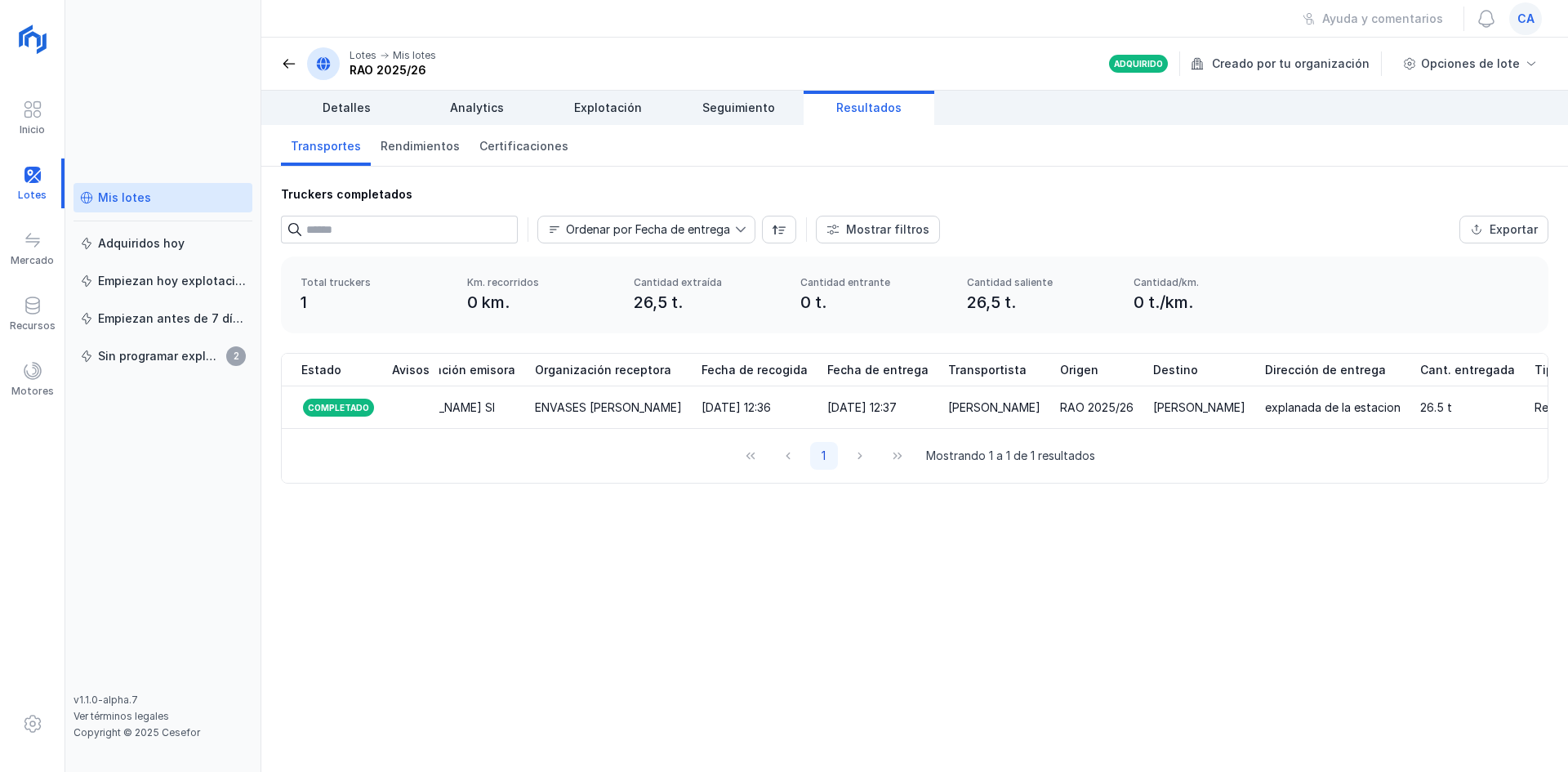
scroll to position [0, 268]
click at [875, 401] on div "[DATE] 12:37" at bounding box center [853, 407] width 69 height 16
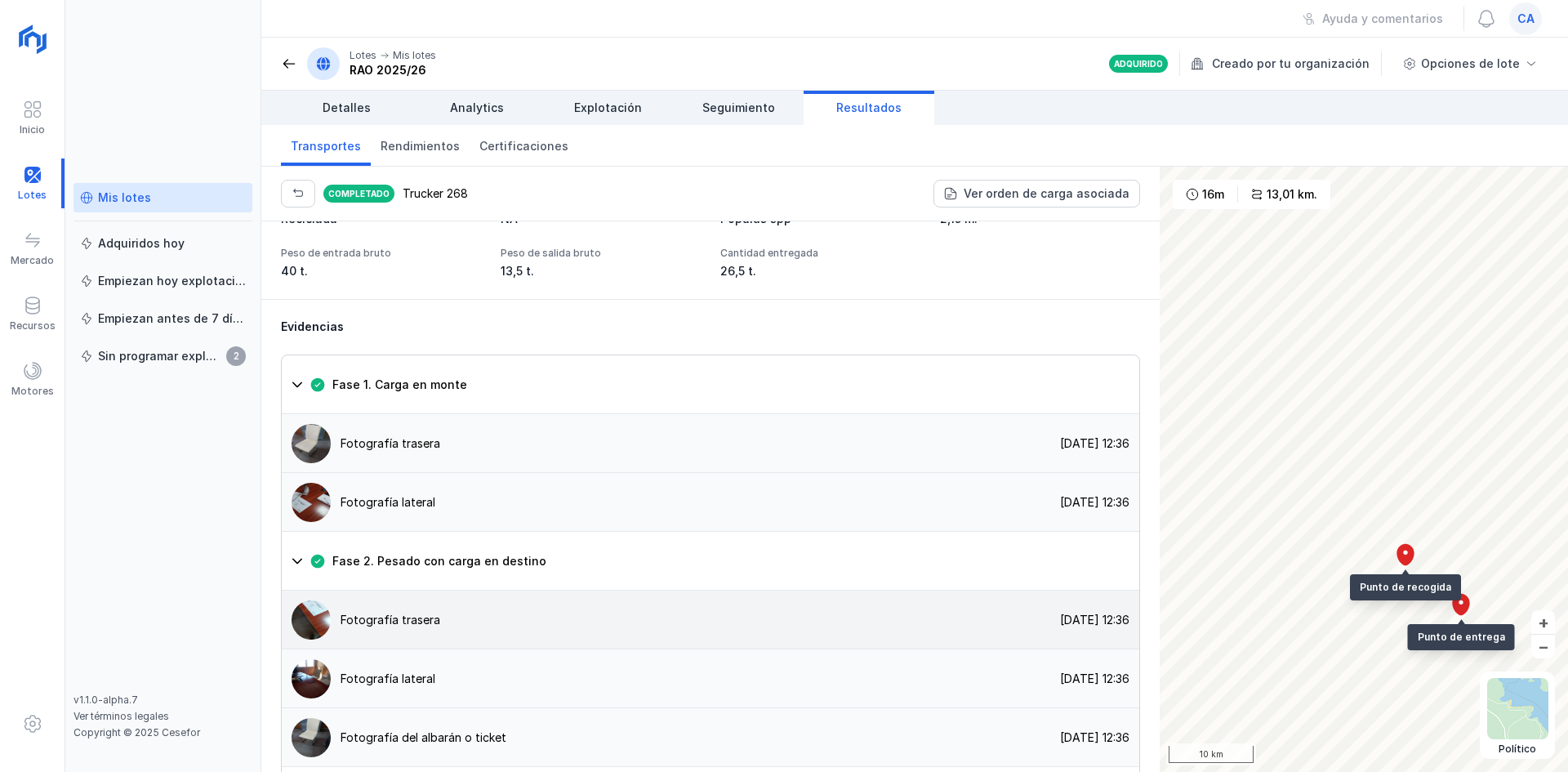
scroll to position [1144, 0]
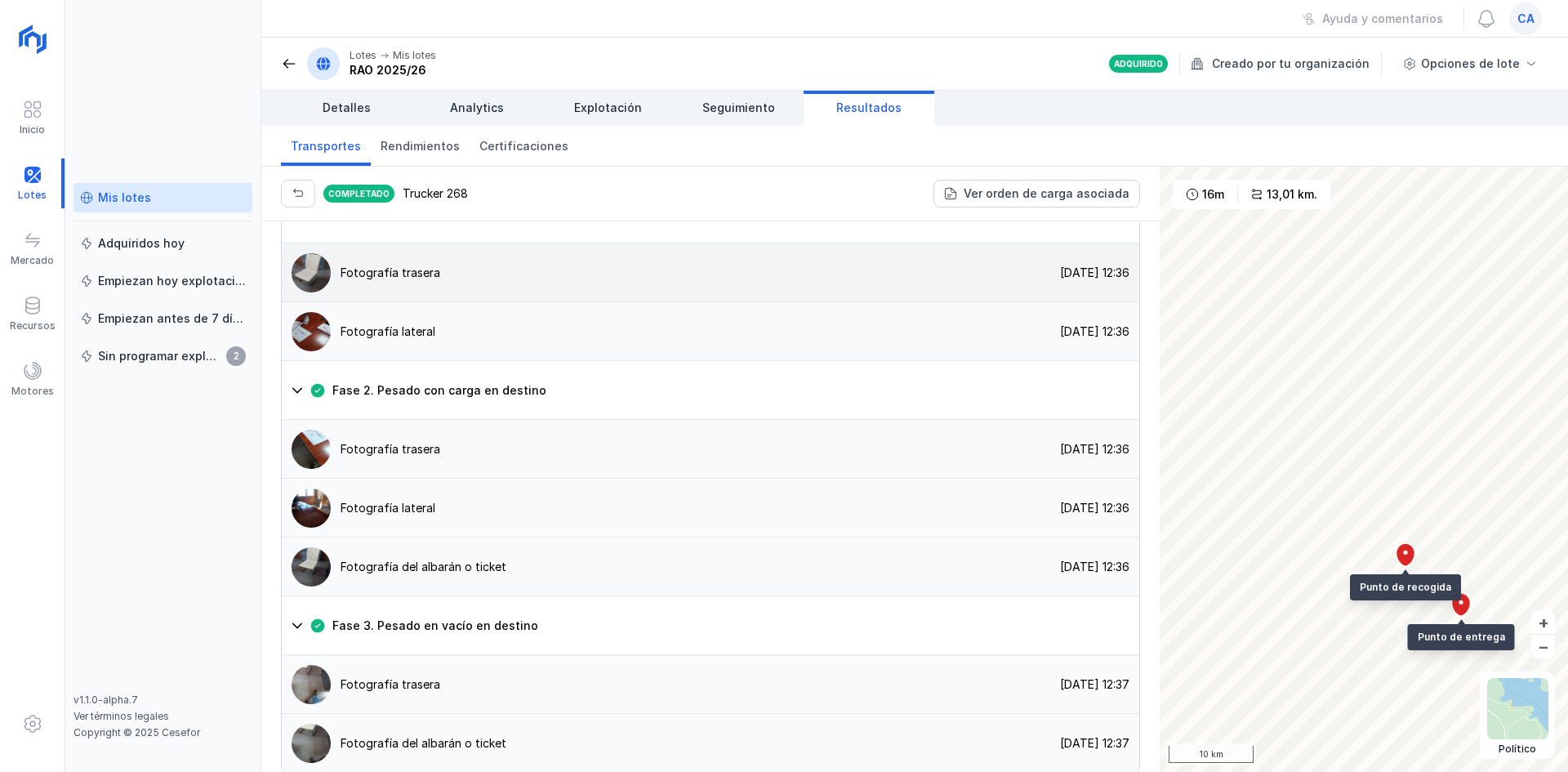
click at [308, 292] on img at bounding box center [311, 272] width 40 height 40
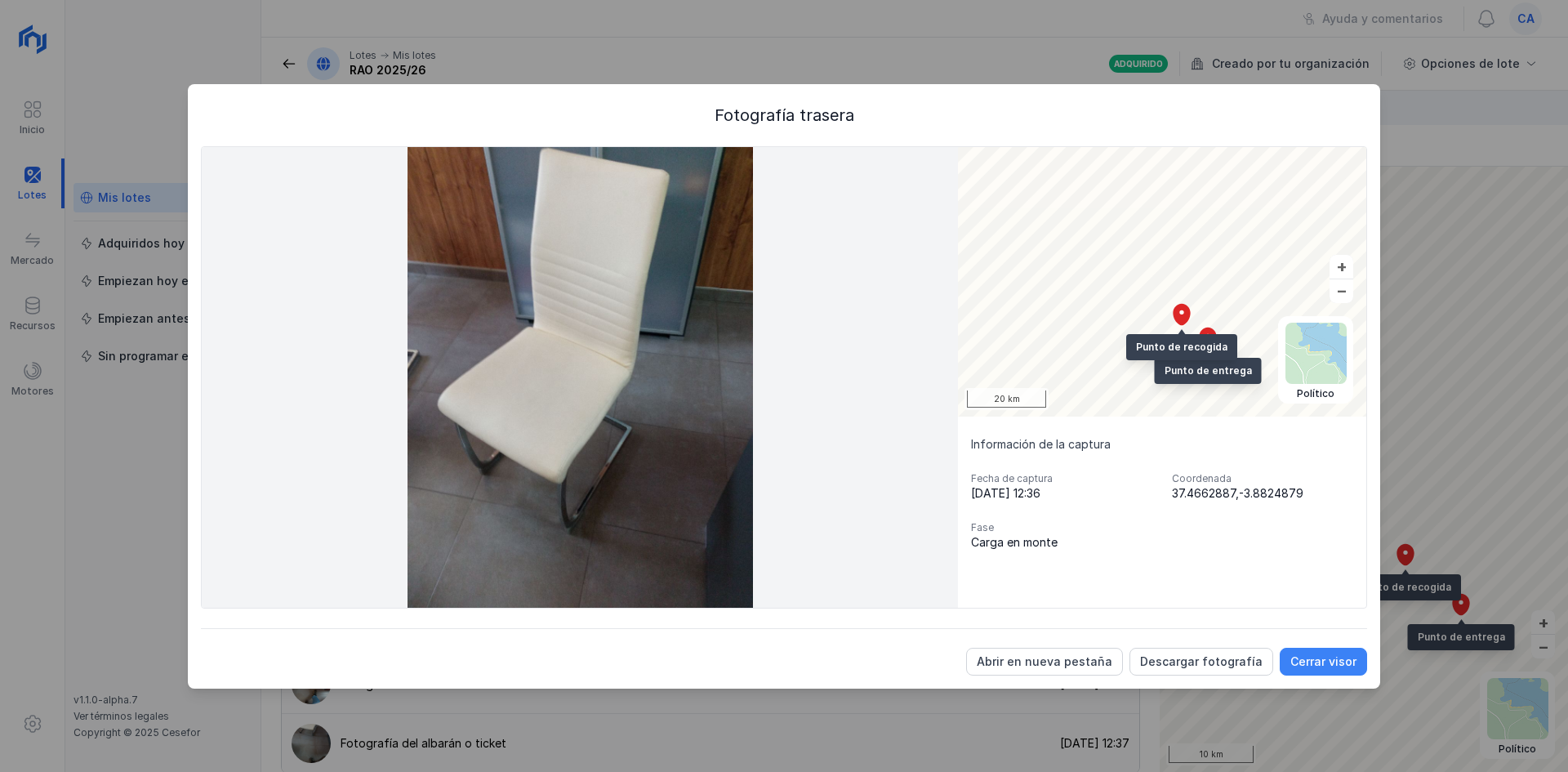
click at [1302, 667] on div "Cerrar visor" at bounding box center [1324, 661] width 67 height 16
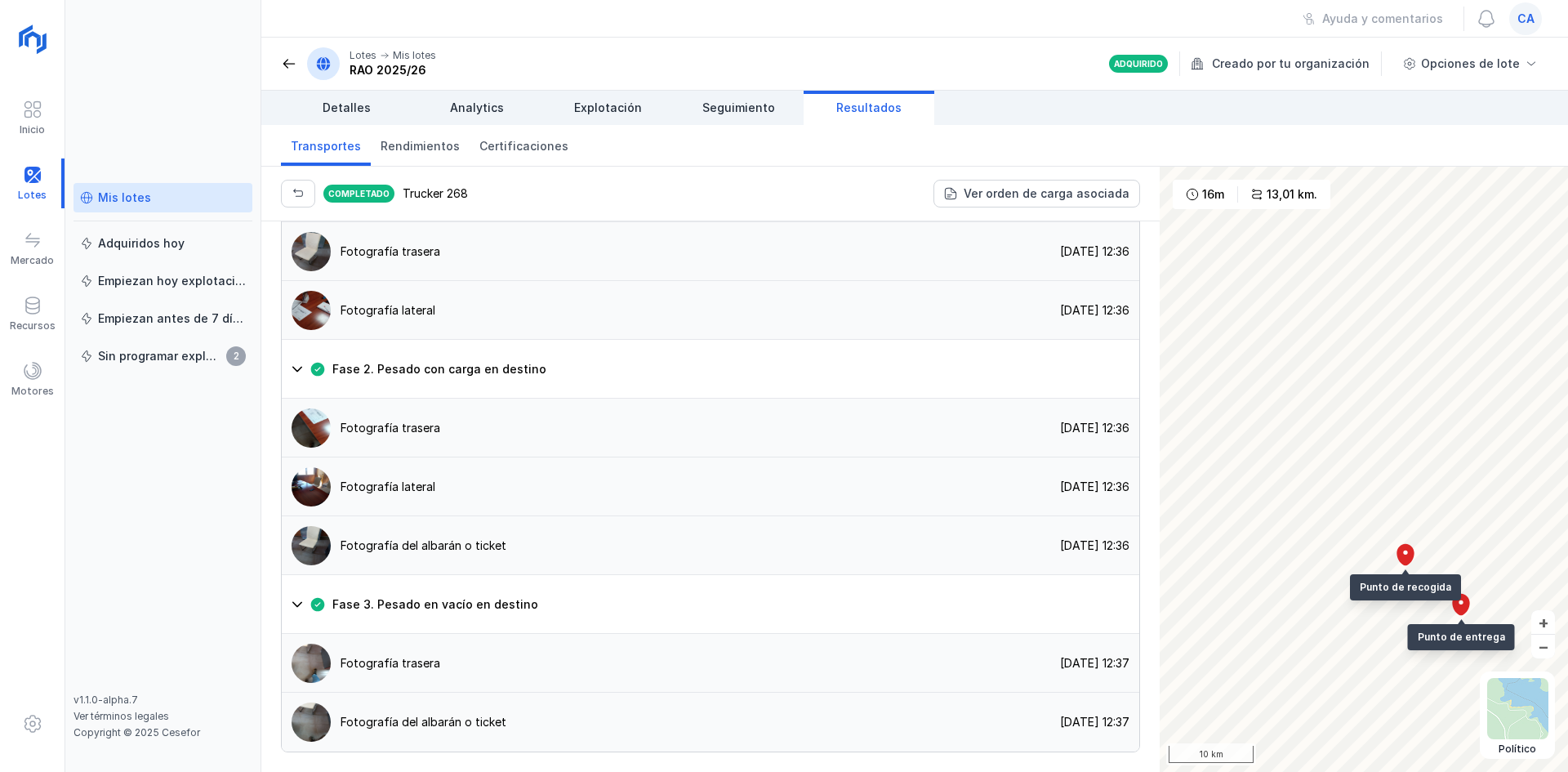
scroll to position [1289, 0]
click at [286, 186] on button "button" at bounding box center [297, 193] width 35 height 28
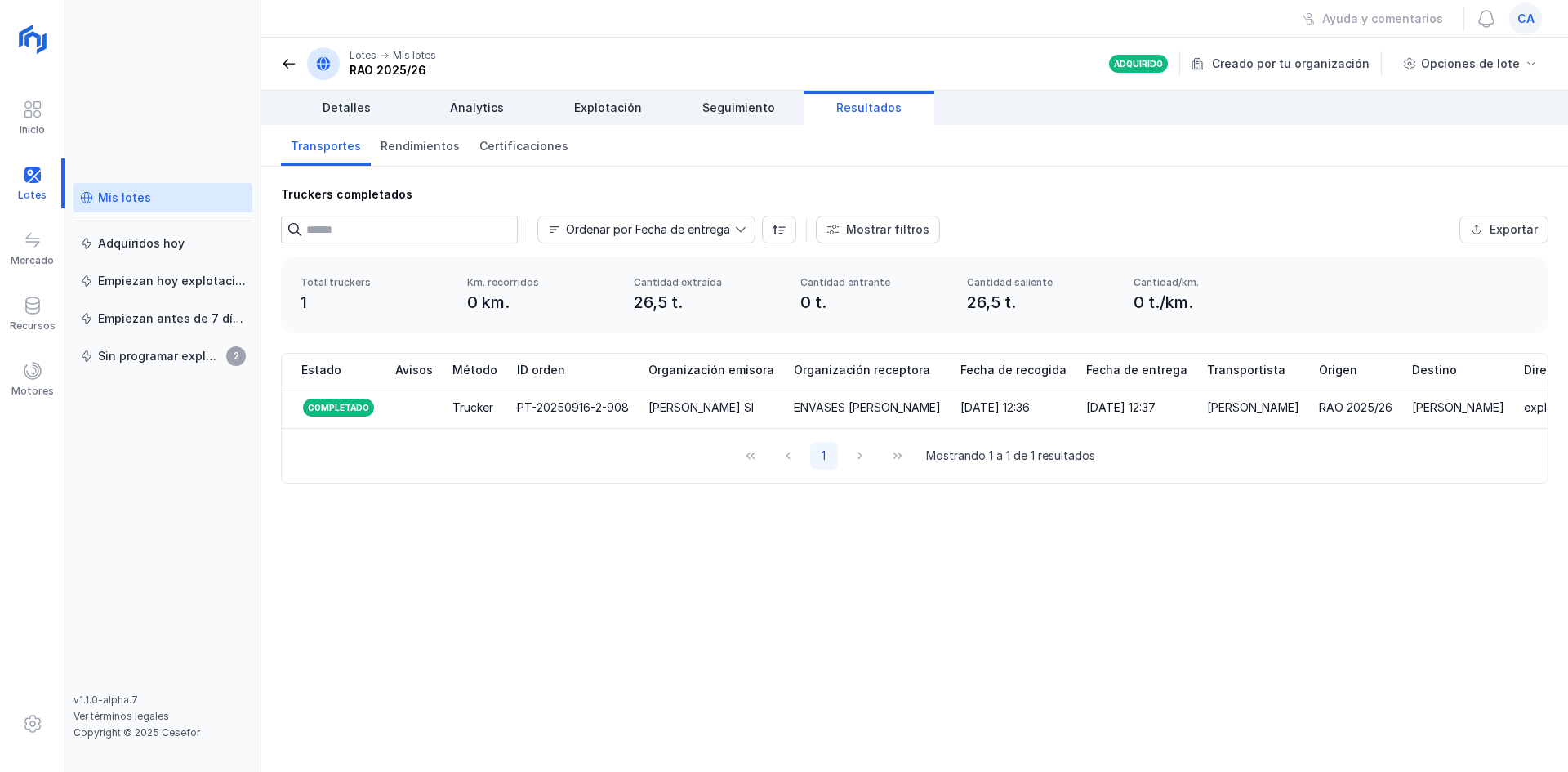
click at [1526, 19] on span "ca" at bounding box center [1526, 19] width 17 height 16
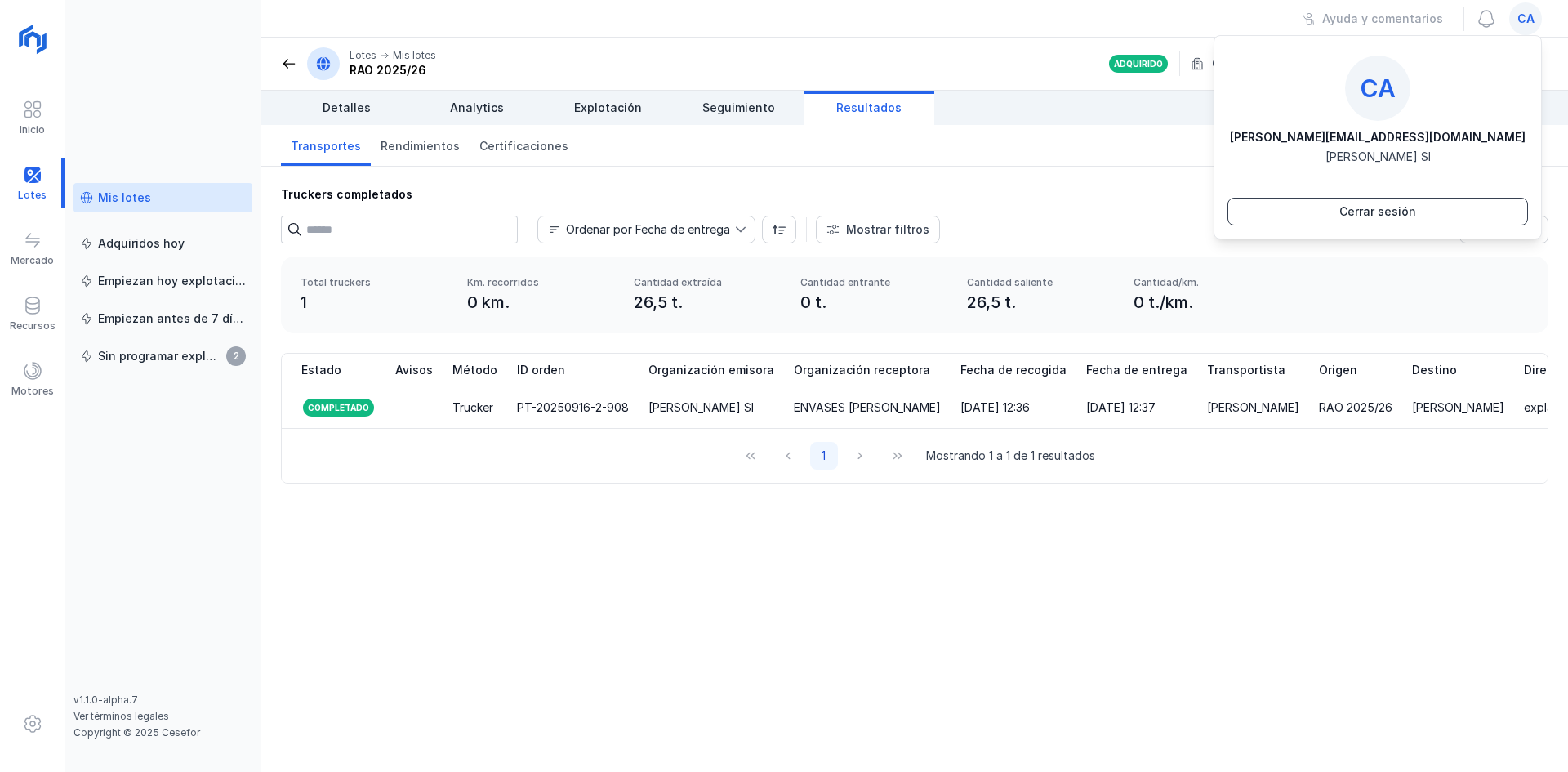
click at [1376, 220] on button "Cerrar sesión" at bounding box center [1378, 212] width 301 height 28
